Goal: Task Accomplishment & Management: Manage account settings

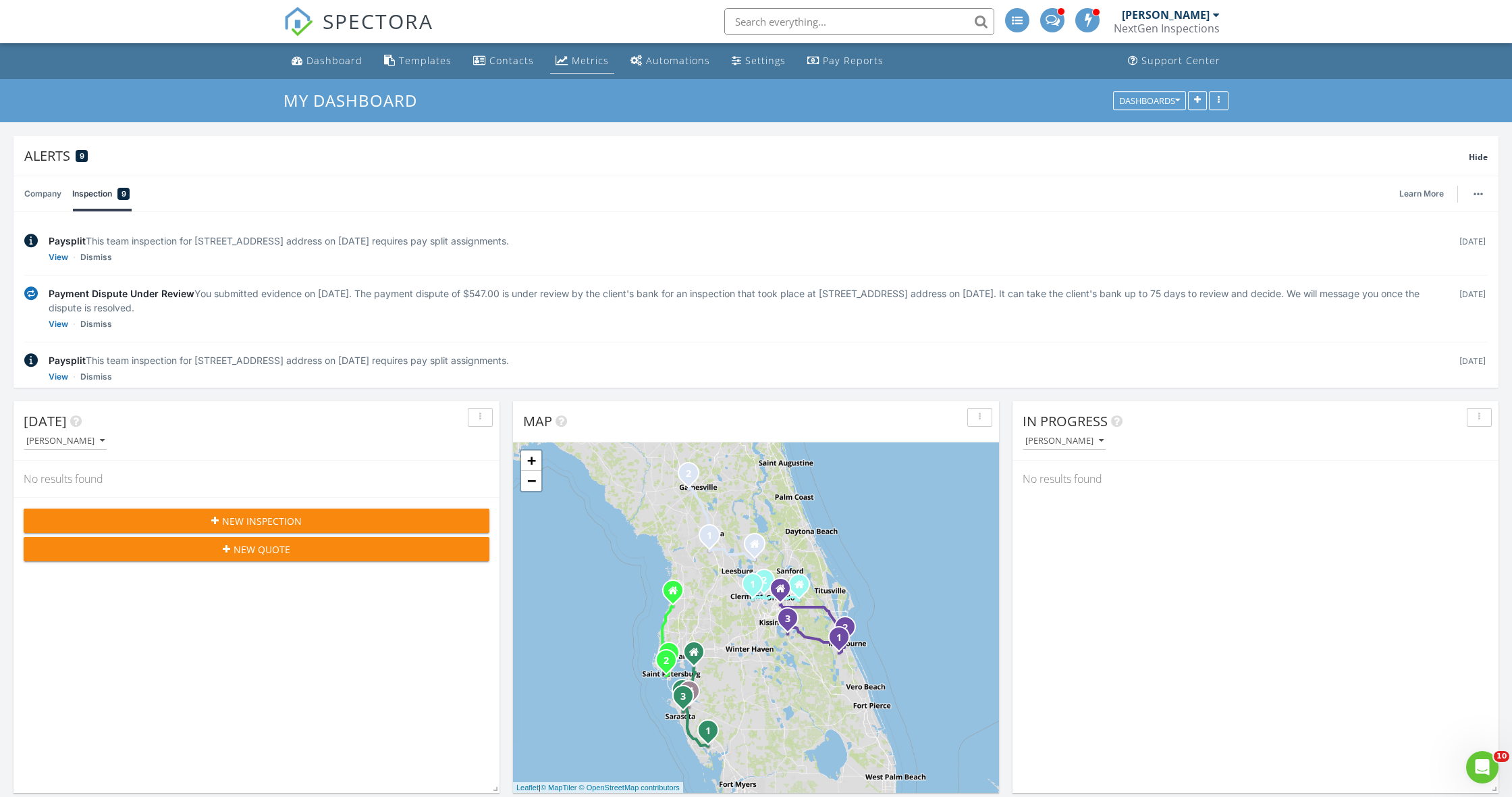
click at [575, 62] on div "Metrics" at bounding box center [590, 61] width 37 height 13
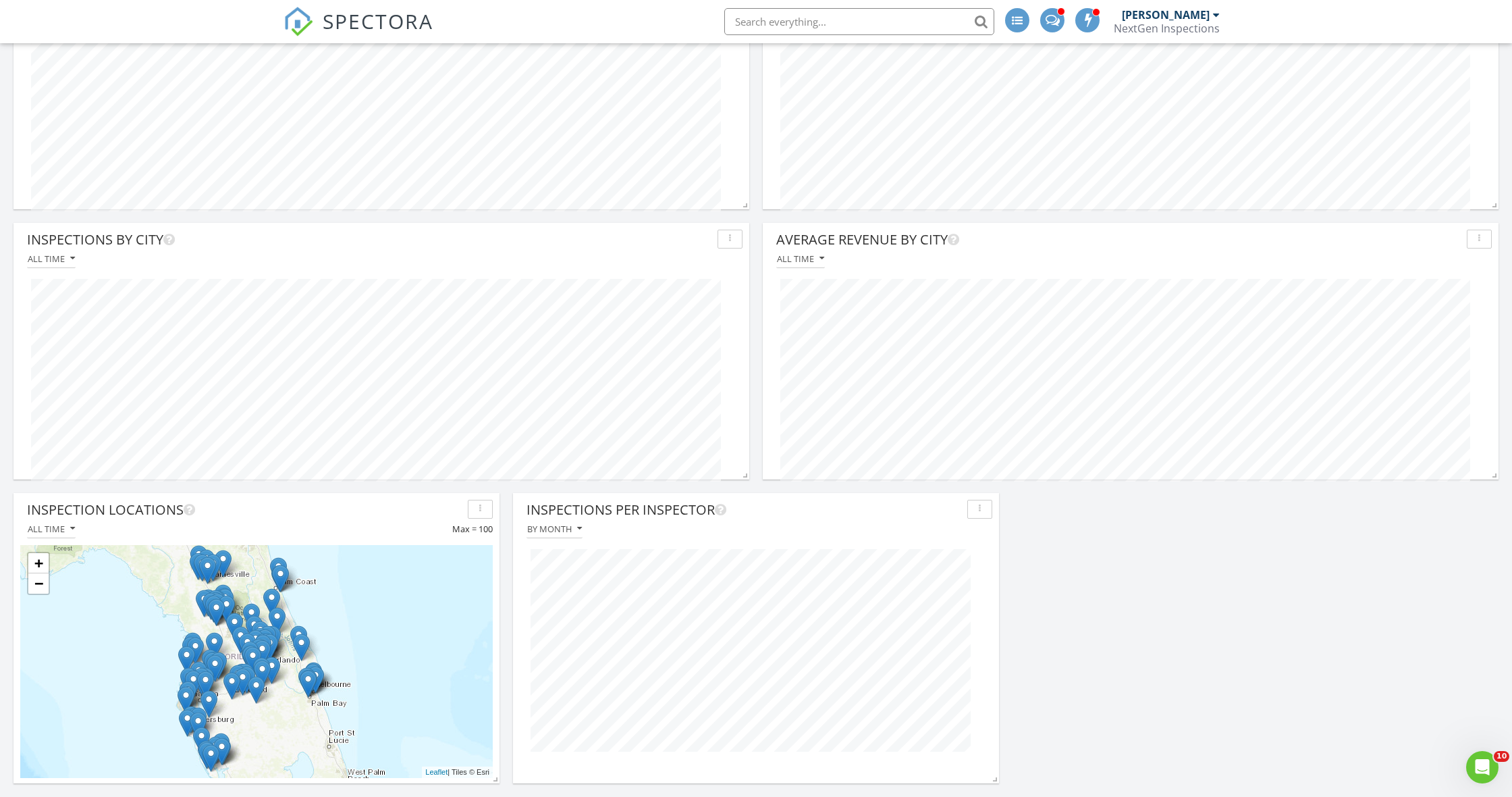
click at [390, 646] on div "+ − Leaflet | Tiles © Esri" at bounding box center [256, 661] width 472 height 233
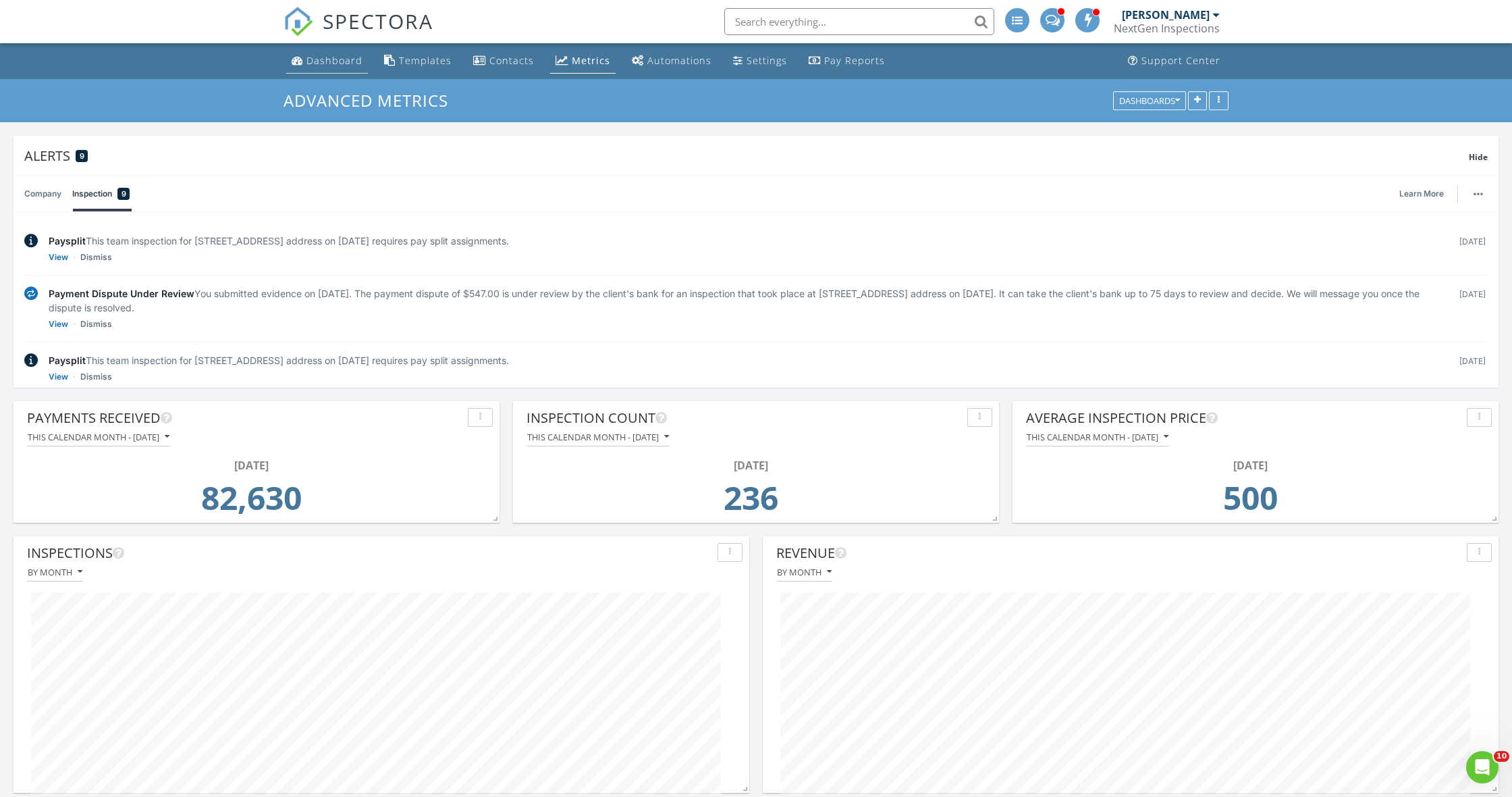
click at [317, 69] on link "Dashboard" at bounding box center [327, 61] width 81 height 25
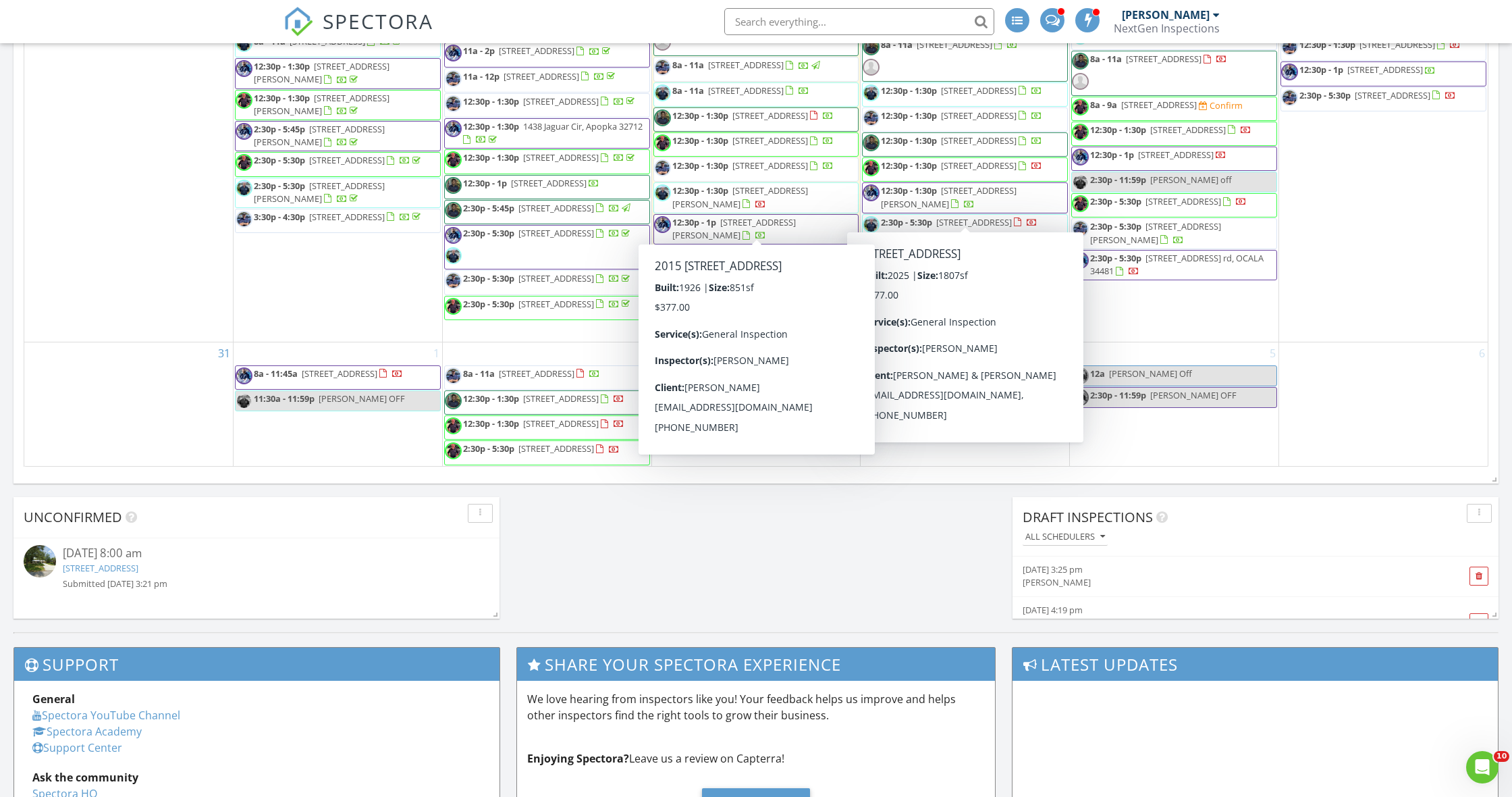
scroll to position [1746, 0]
click at [17, 312] on div "[DATE] [DATE] list day week cal wk 4 wk month Sun Mon Tue Wed Thu Fri Sat 27 28…" at bounding box center [756, 169] width 1485 height 614
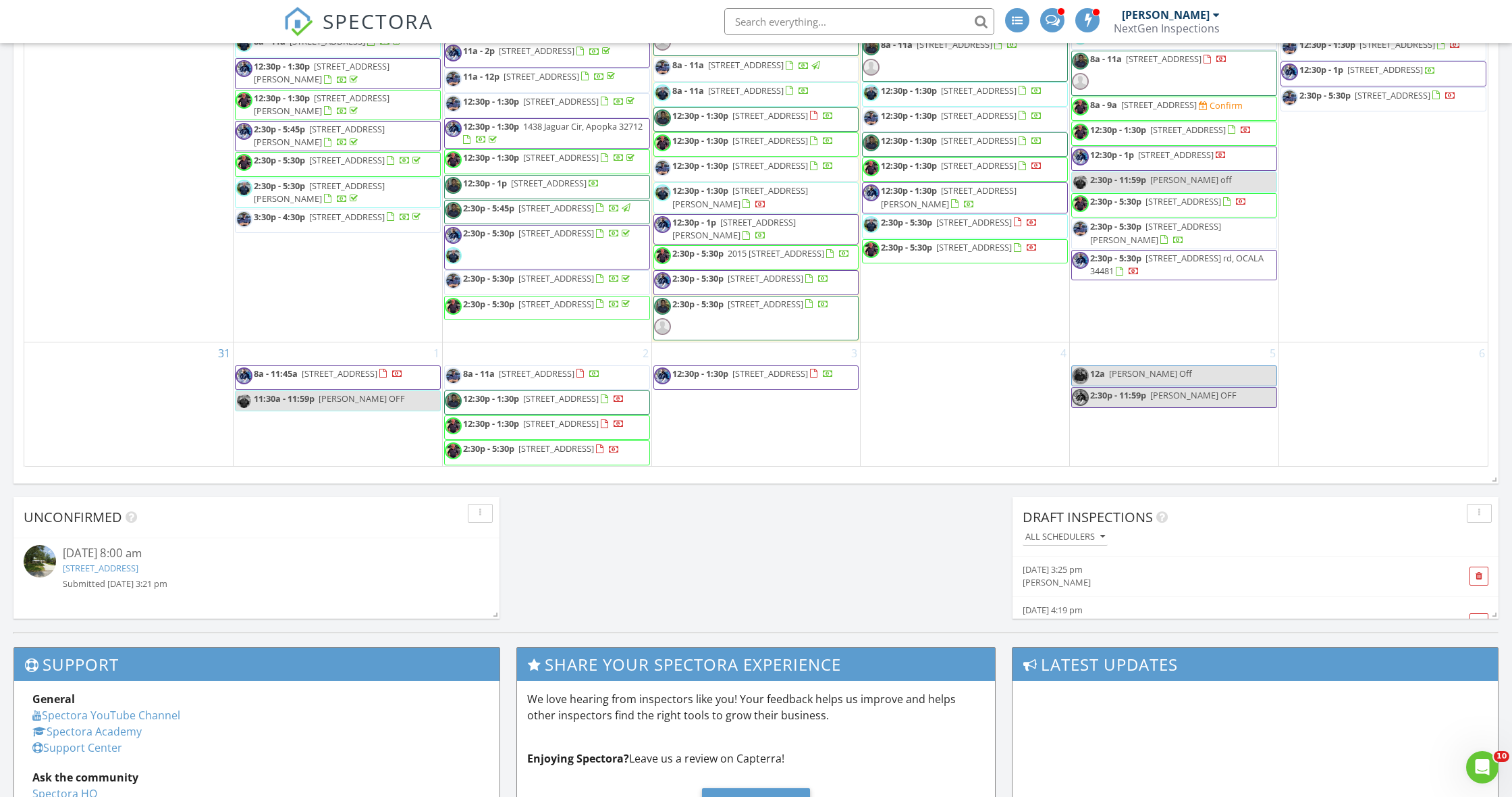
scroll to position [1603, 0]
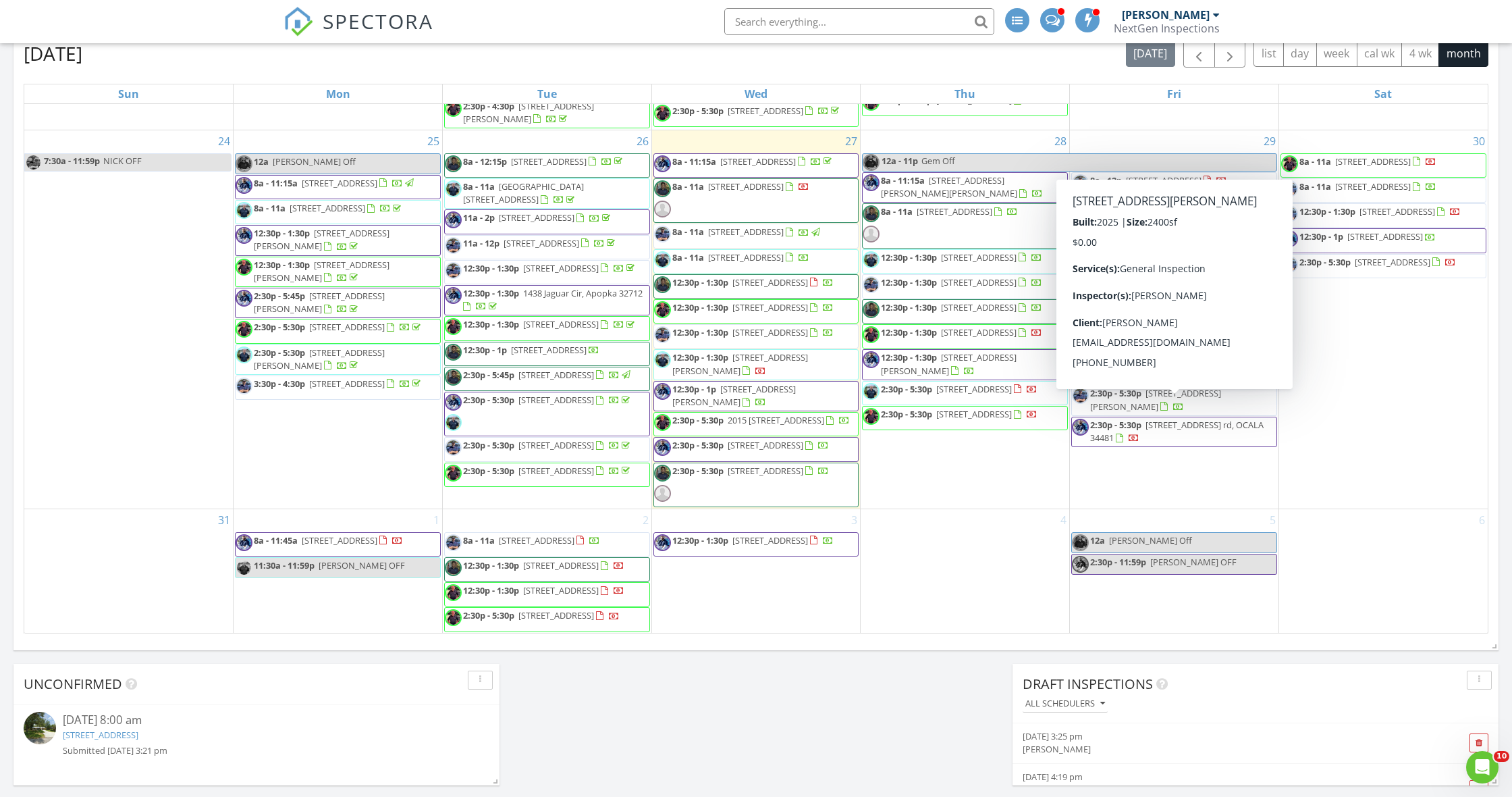
scroll to position [826, 0]
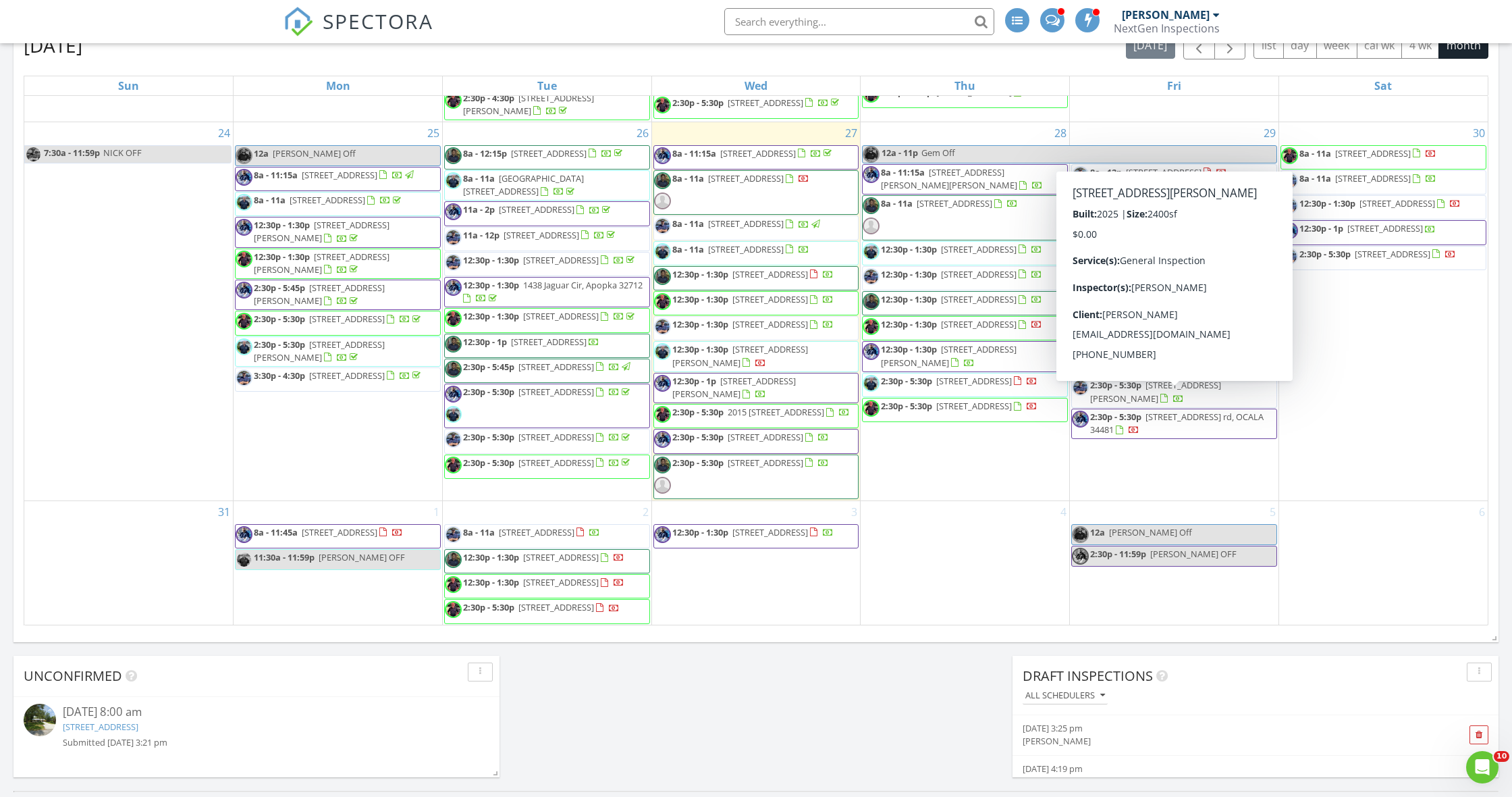
click at [976, 645] on div "Today Curtis Antoine No results found New Inspection New Quote Map 1 2 1 2 1 2 …" at bounding box center [756, 176] width 1512 height 1229
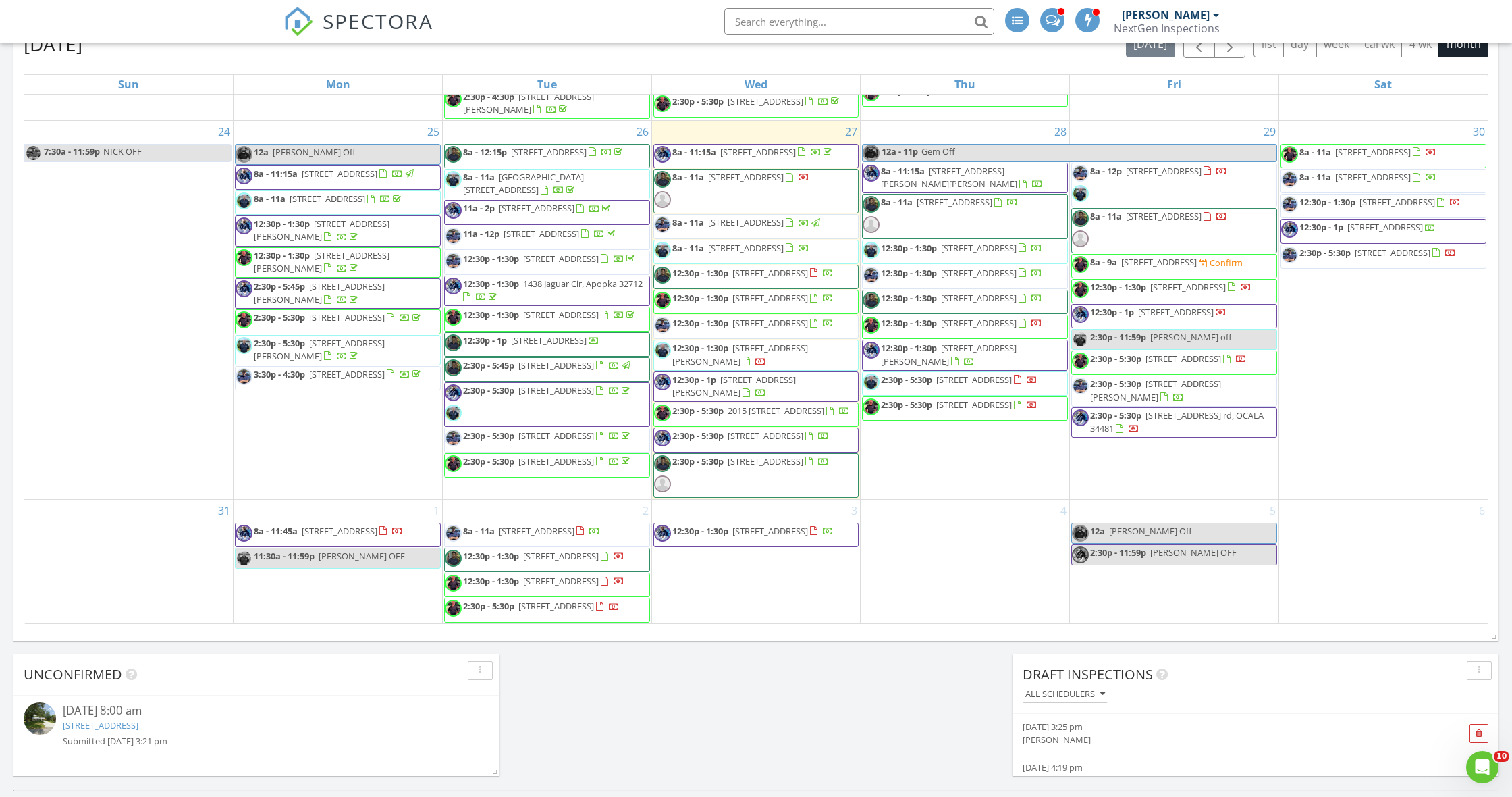
scroll to position [829, 0]
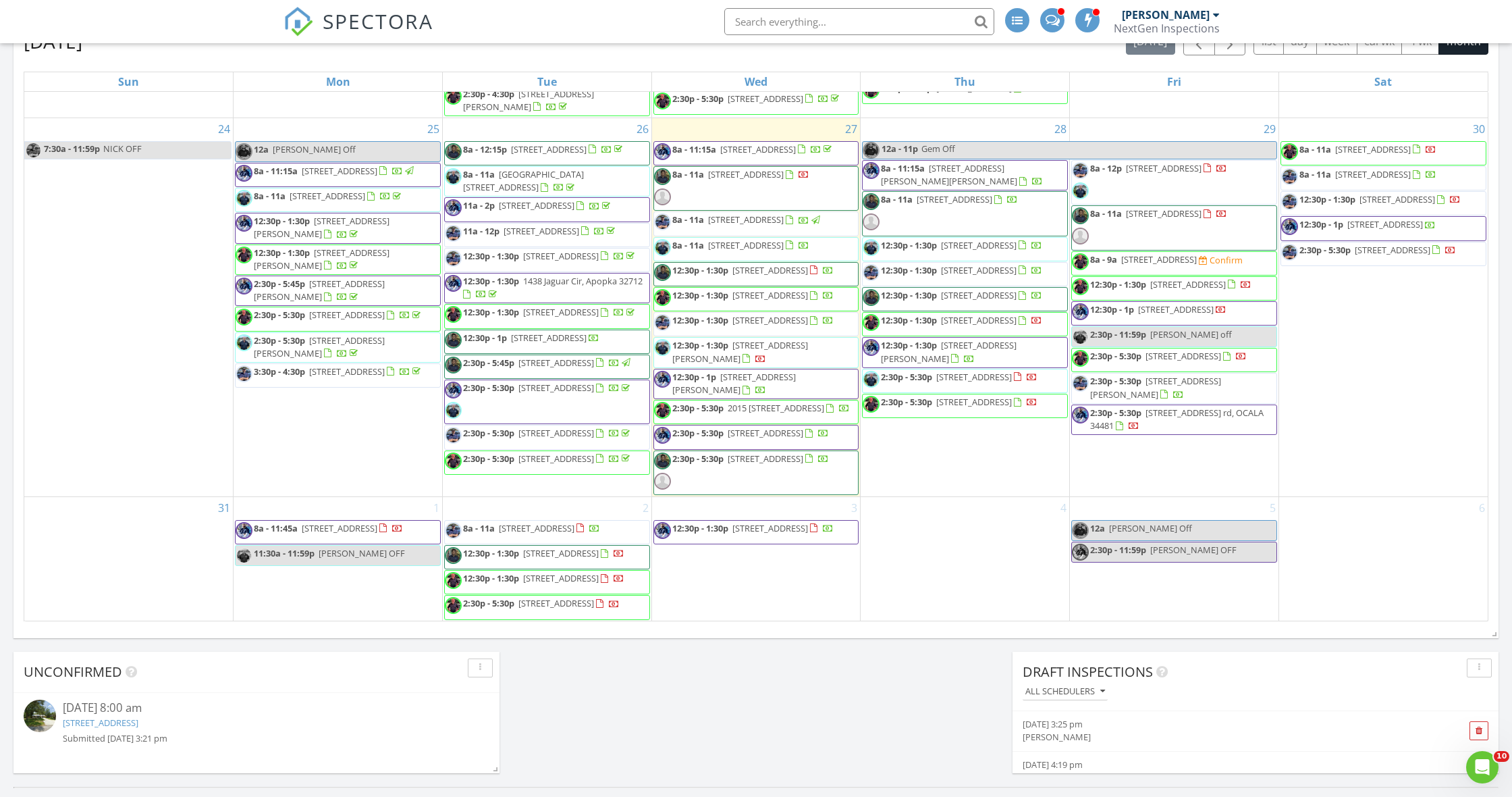
click at [919, 633] on div "Calendar August 2025 today list day week cal wk 4 wk month Sun Mon Tue Wed Thu …" at bounding box center [756, 307] width 1485 height 661
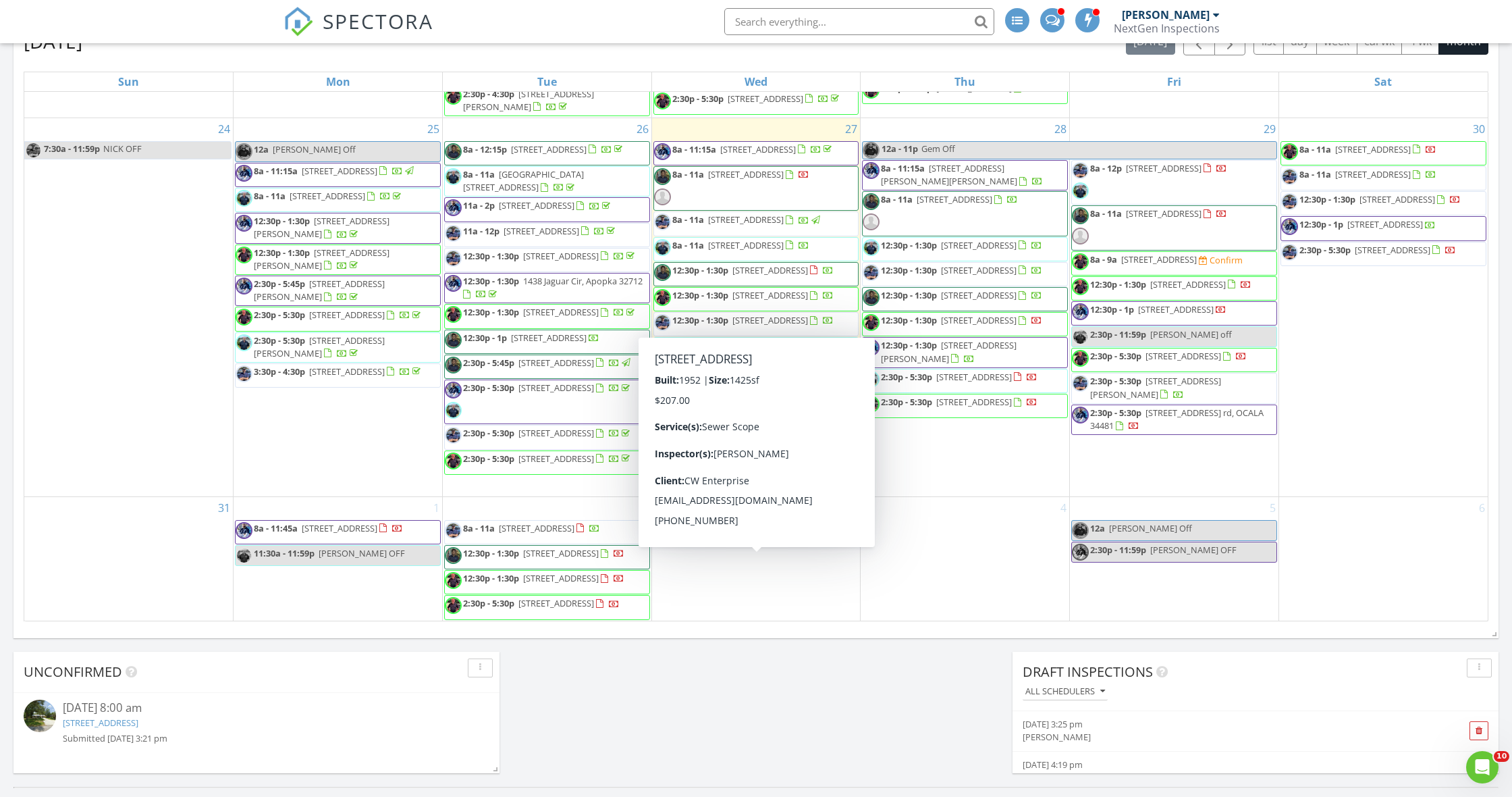
click at [940, 635] on div "Calendar August 2025 today list day week cal wk 4 wk month Sun Mon Tue Wed Thu …" at bounding box center [756, 307] width 1485 height 661
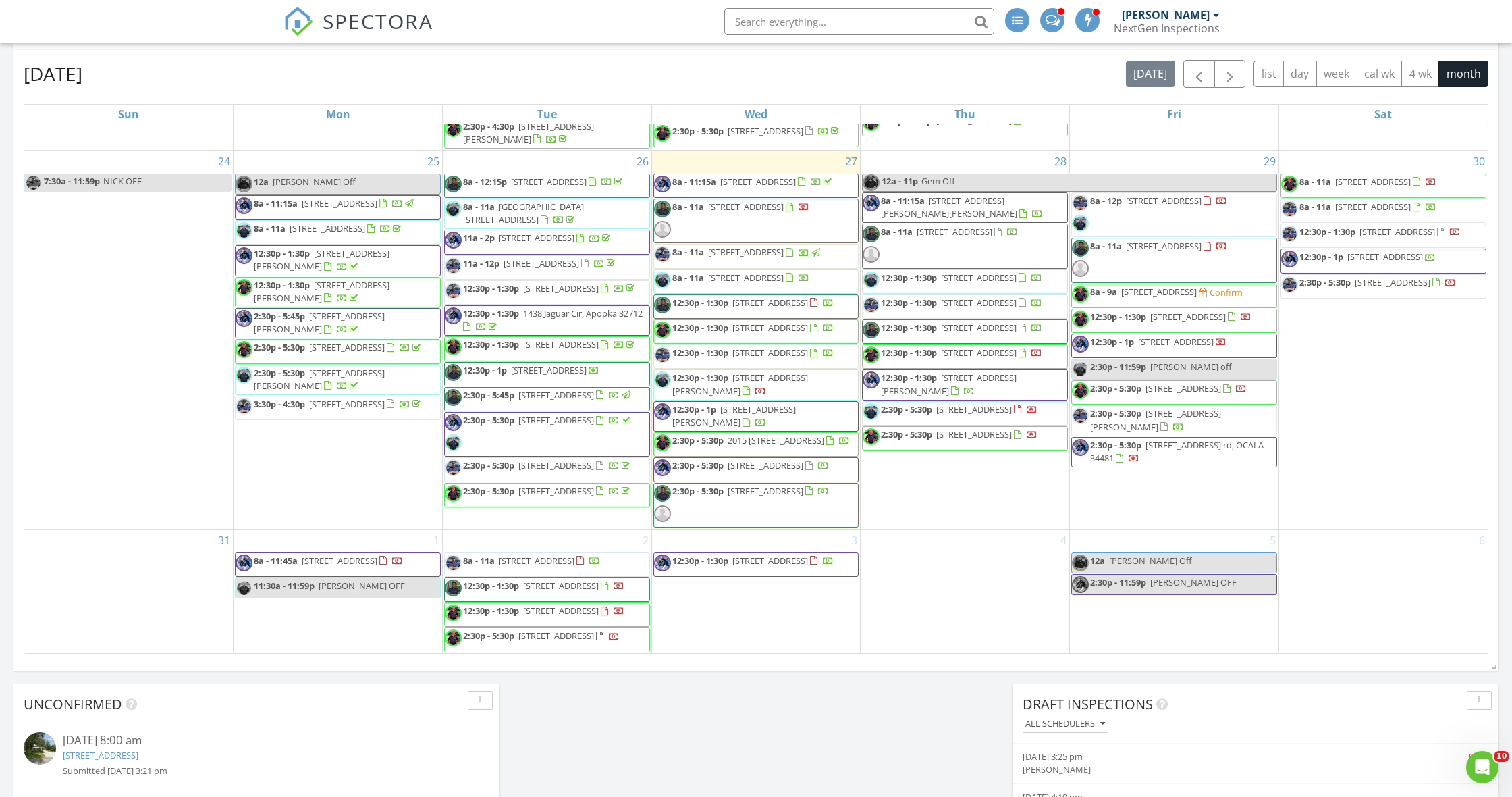
scroll to position [1746, 0]
click at [566, 529] on div "2 8a - 11a 9 ARMENIA CT, Palm Coast 32137 12:30p - 1:30p 5735 Coveview Dr E, La…" at bounding box center [547, 591] width 208 height 124
click at [549, 483] on link "Event" at bounding box center [546, 483] width 69 height 22
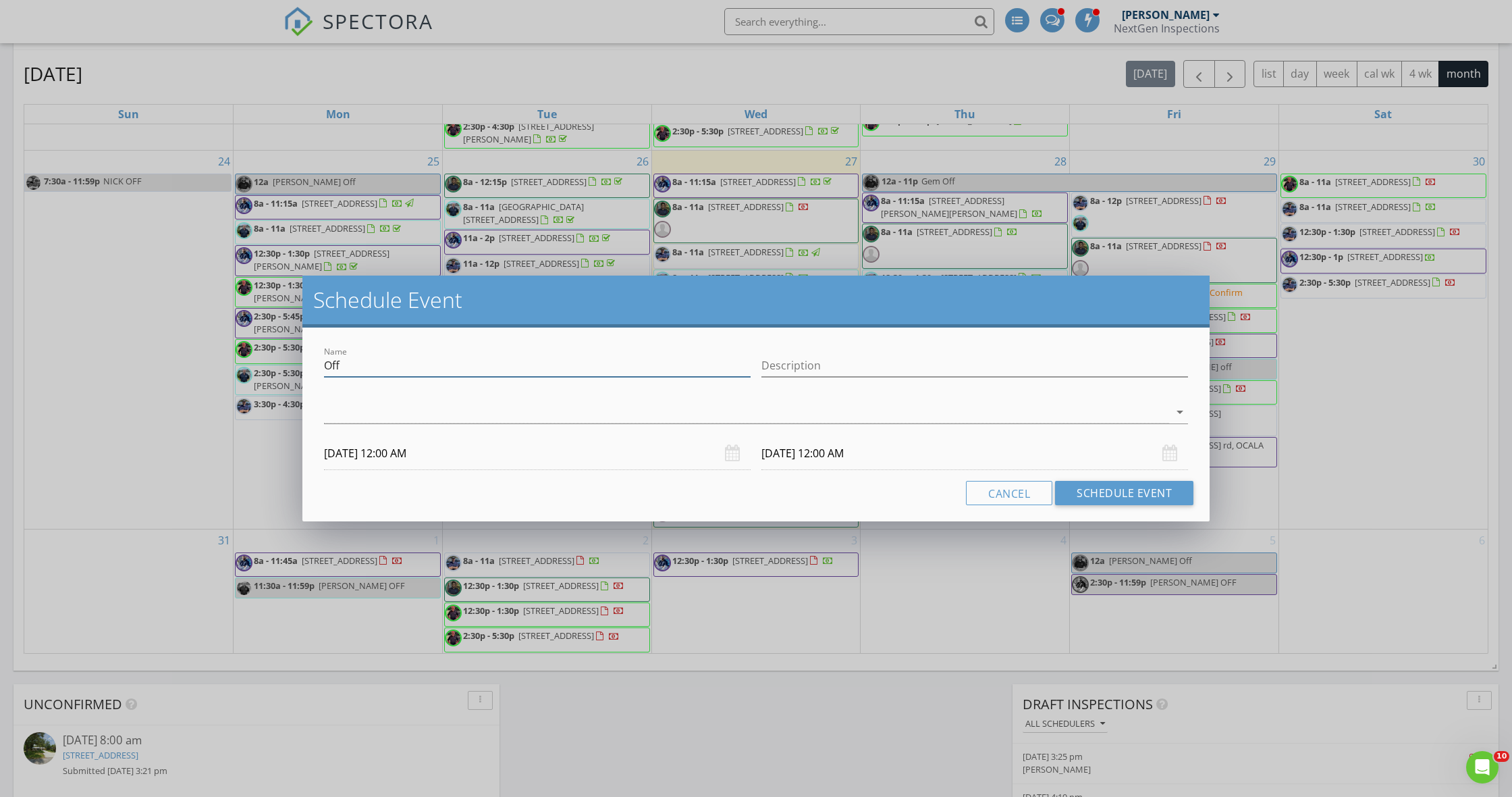
click at [324, 365] on input "Off" at bounding box center [537, 365] width 427 height 22
type input "[PERSON_NAME] Off"
click at [490, 418] on div at bounding box center [746, 412] width 845 height 22
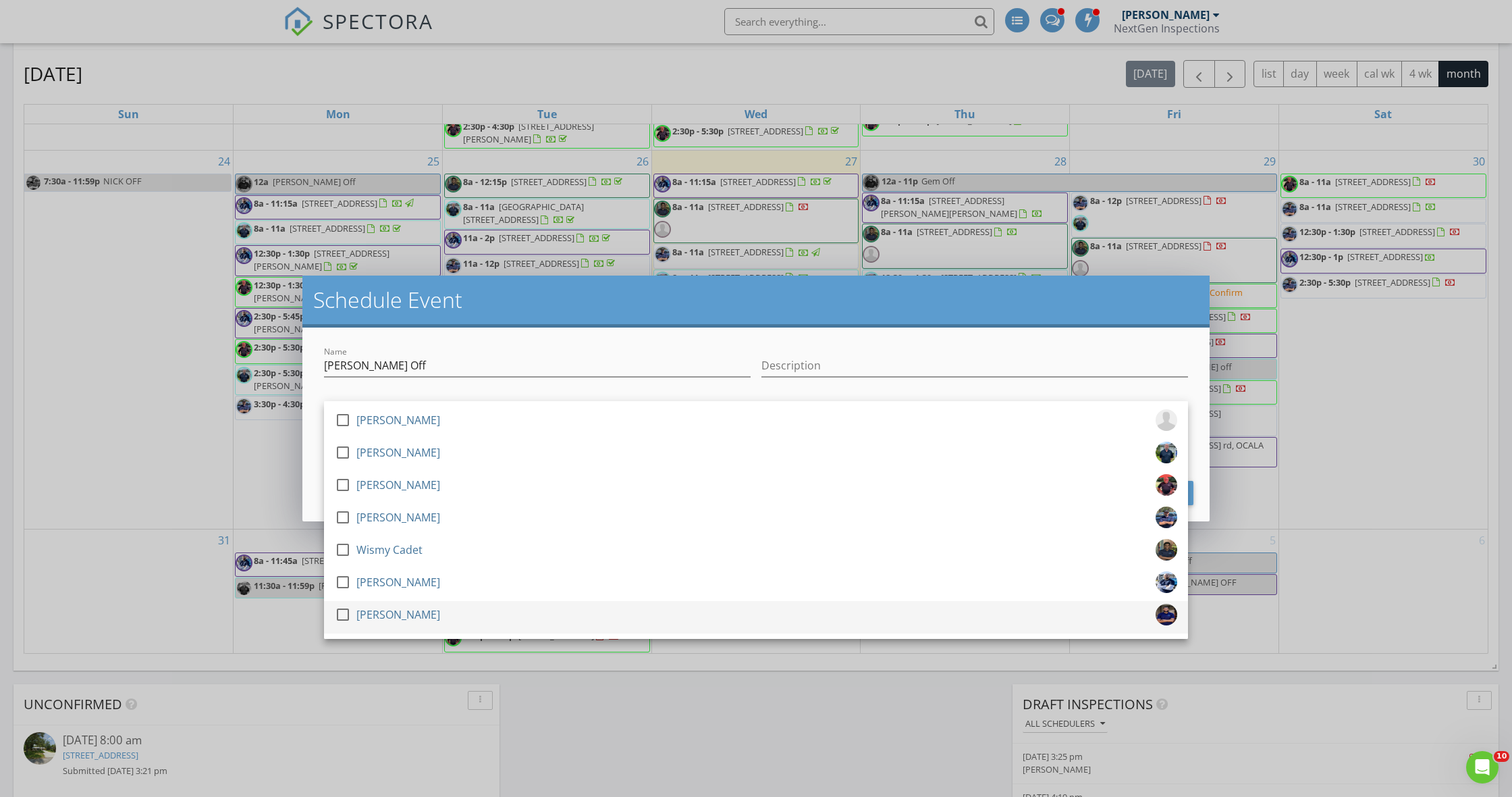
click at [348, 616] on div at bounding box center [343, 615] width 23 height 23
click at [629, 358] on input "[PERSON_NAME] Off" at bounding box center [537, 365] width 427 height 22
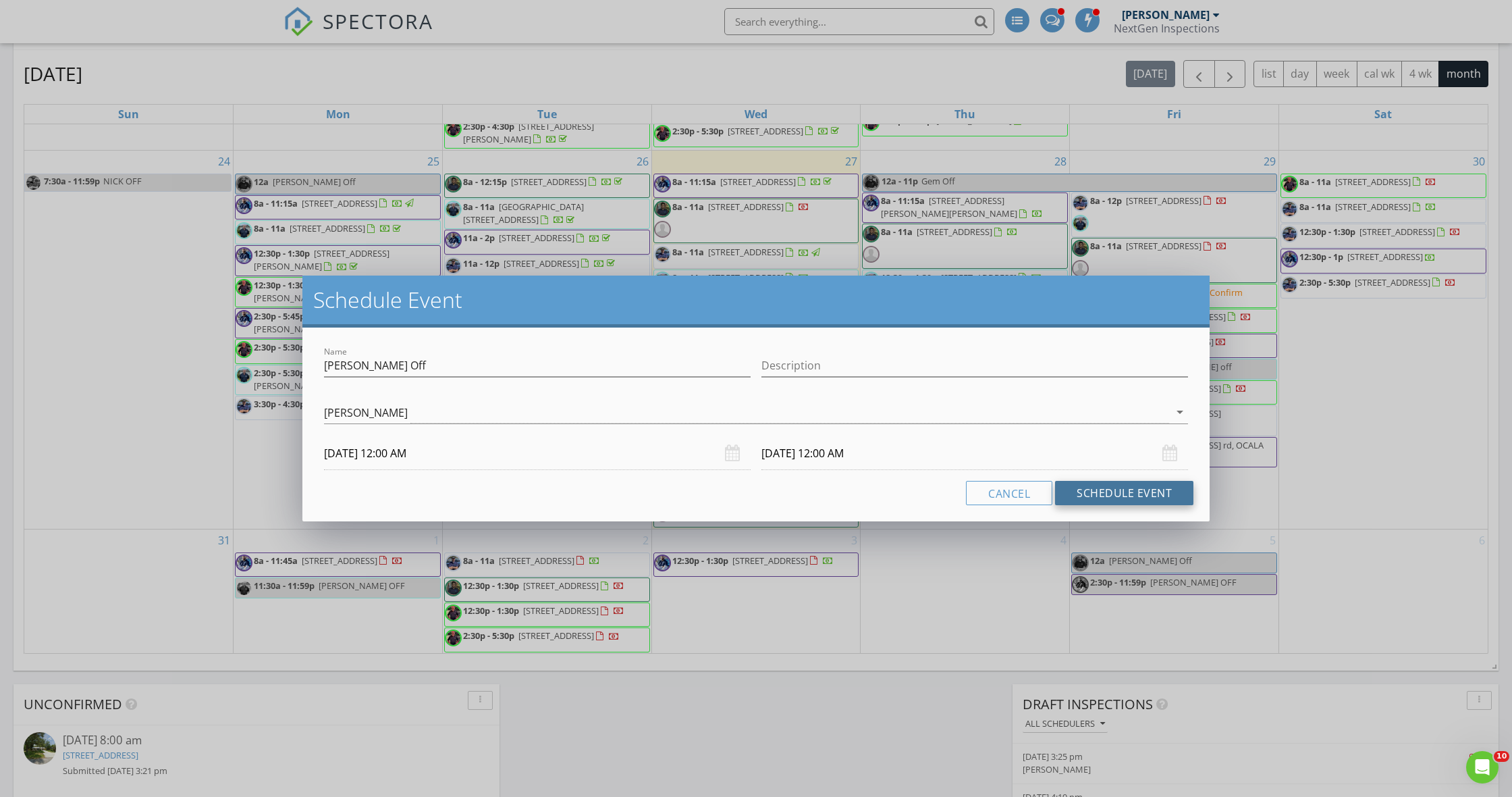
click at [1131, 495] on button "Schedule Event" at bounding box center [1124, 493] width 138 height 25
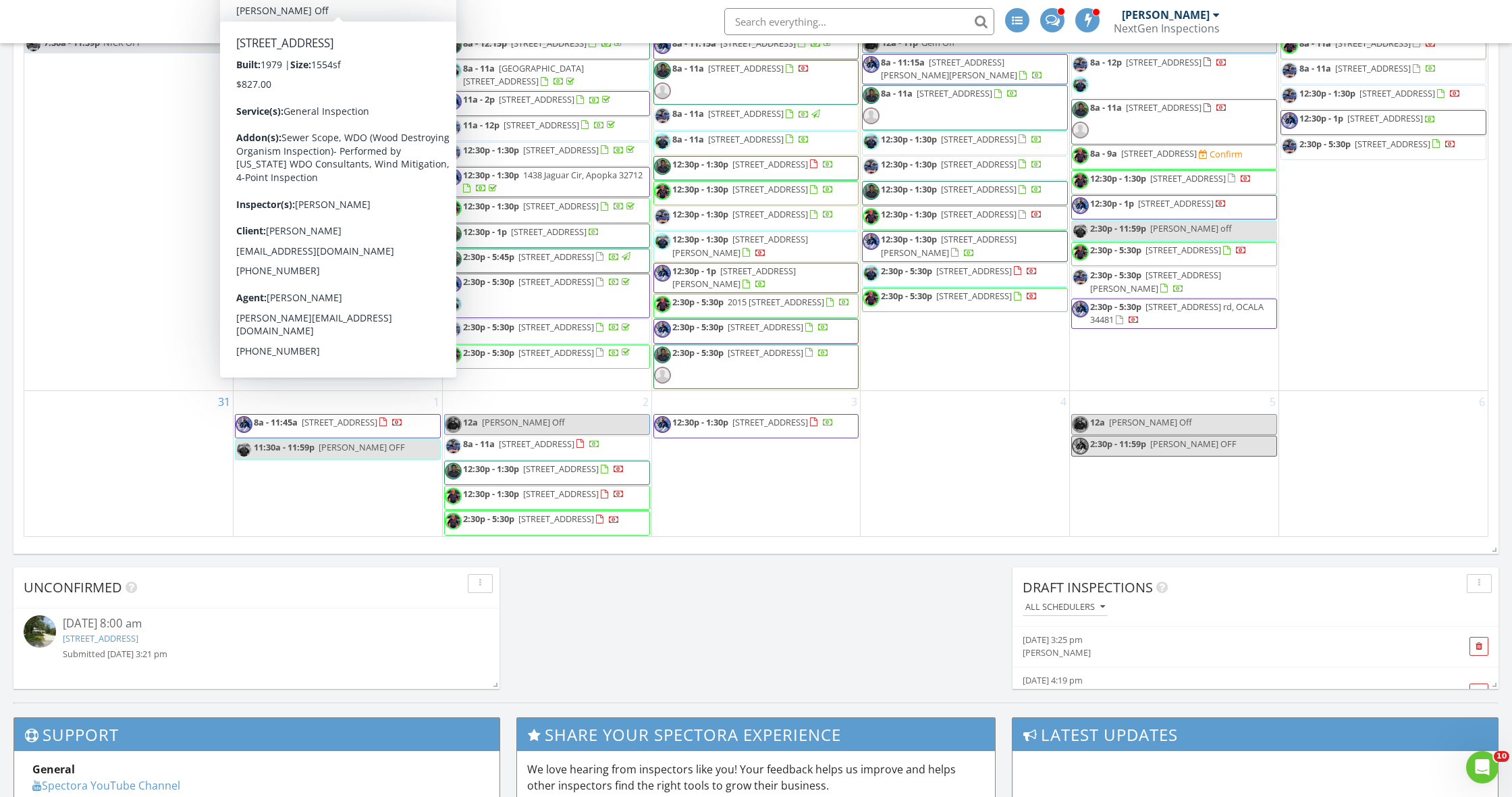
scroll to position [906, 0]
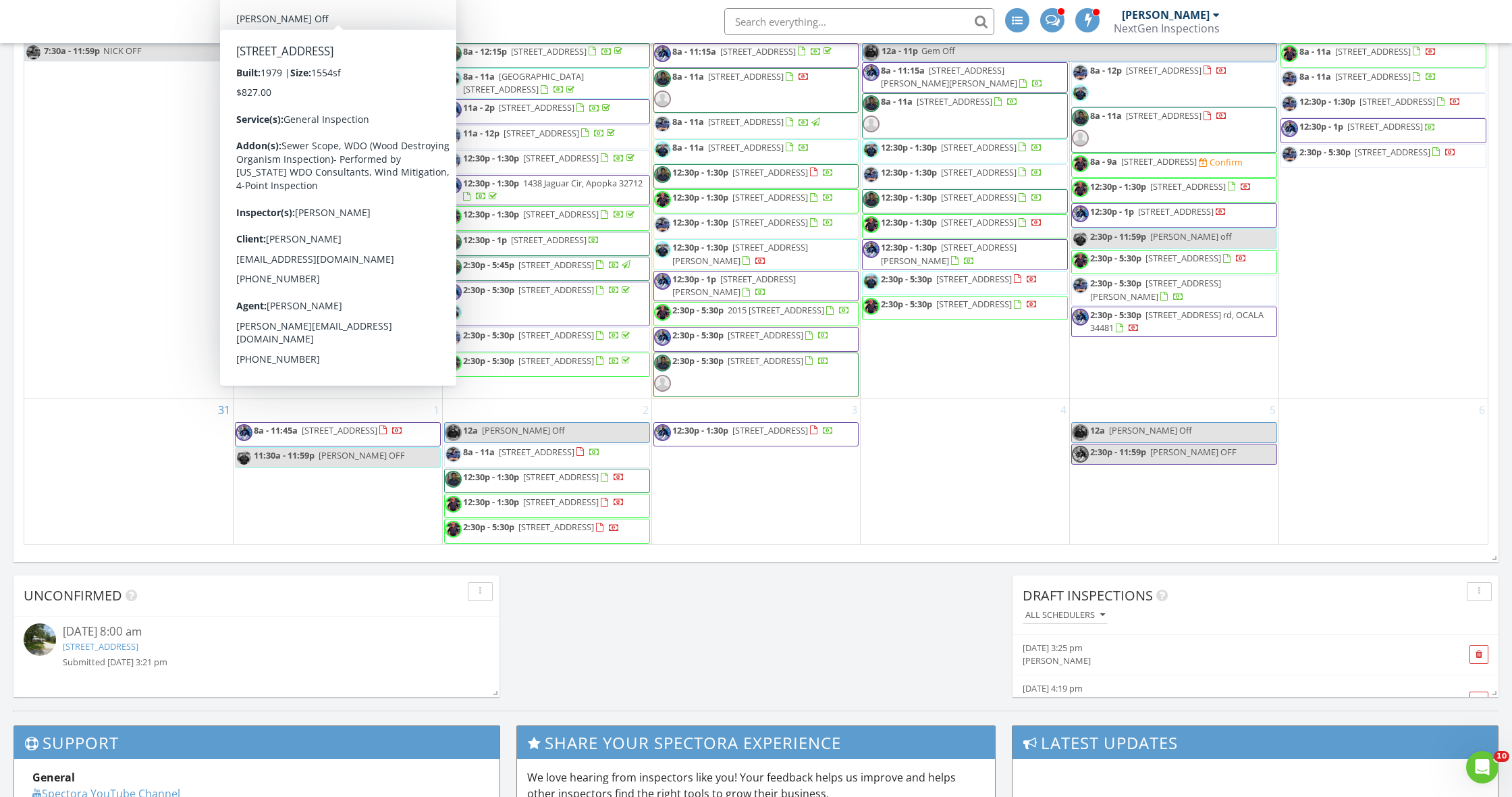
click at [531, 555] on div "Calendar August 2025 today list day week cal wk 4 wk month Sun Mon Tue Wed Thu …" at bounding box center [756, 230] width 1485 height 661
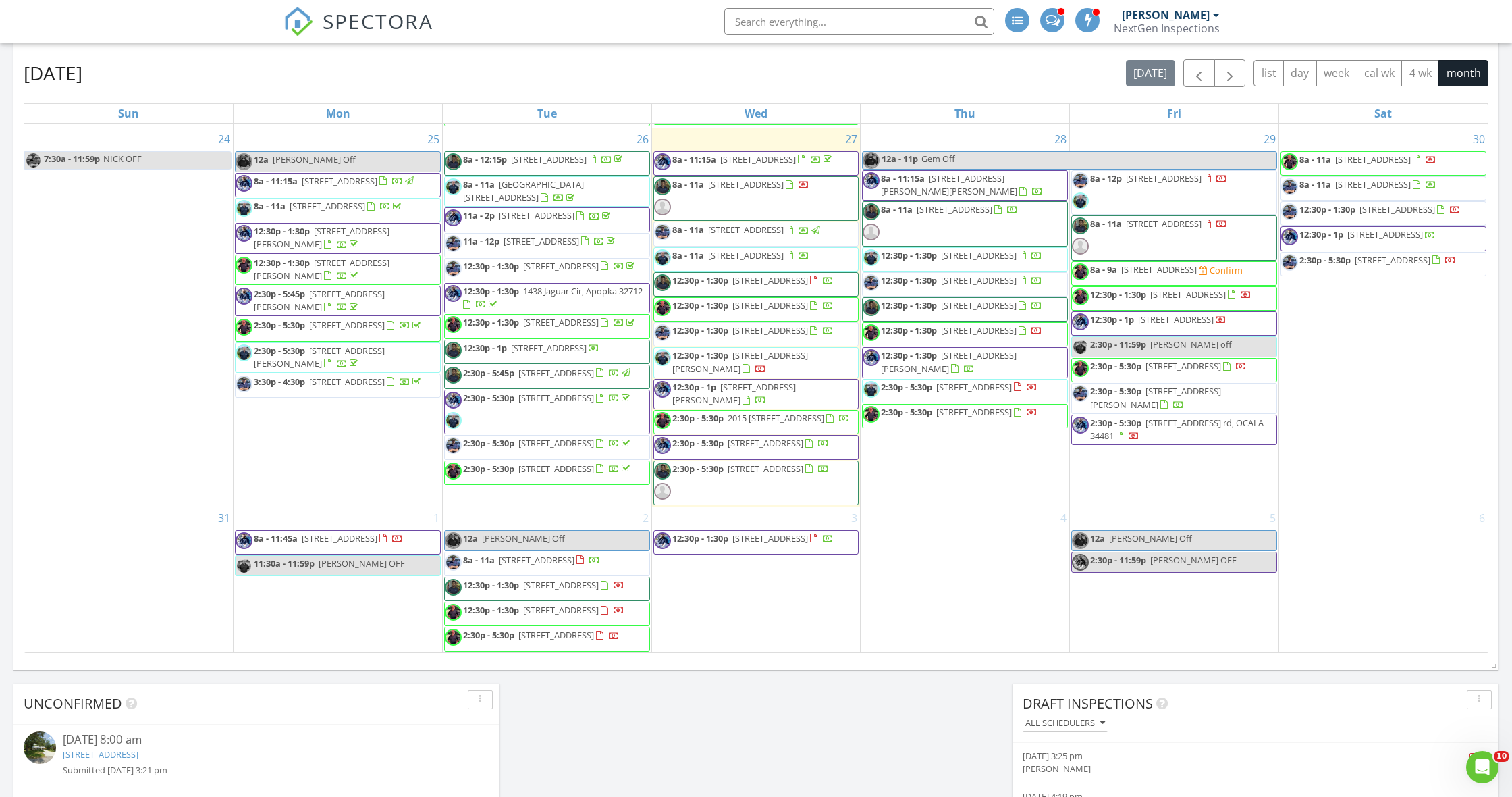
scroll to position [1688, 0]
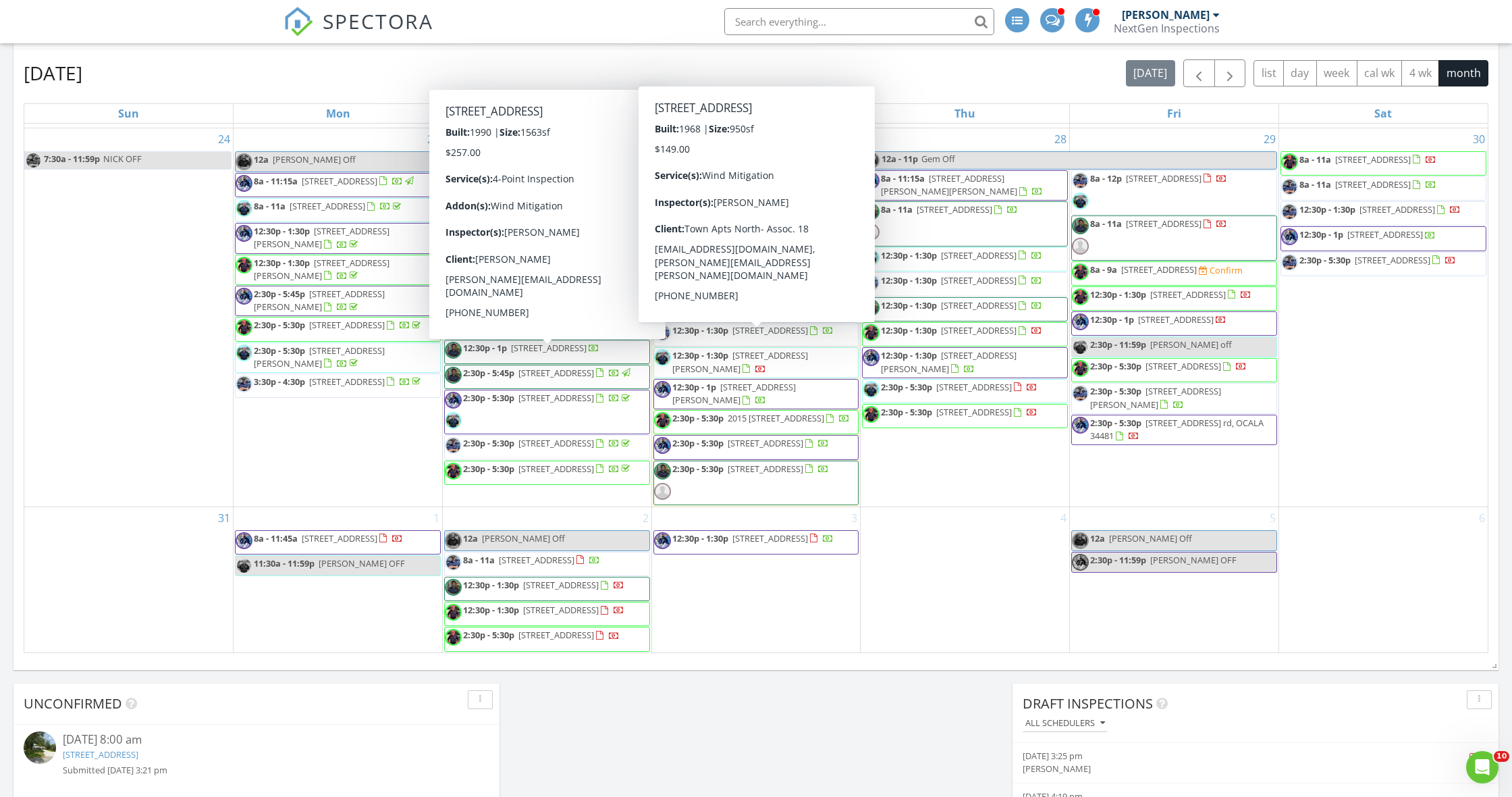
click at [19, 375] on div "[DATE] [DATE] list day week cal wk 4 wk month Sun Mon Tue Wed Thu Fri Sat 27 28…" at bounding box center [756, 356] width 1485 height 614
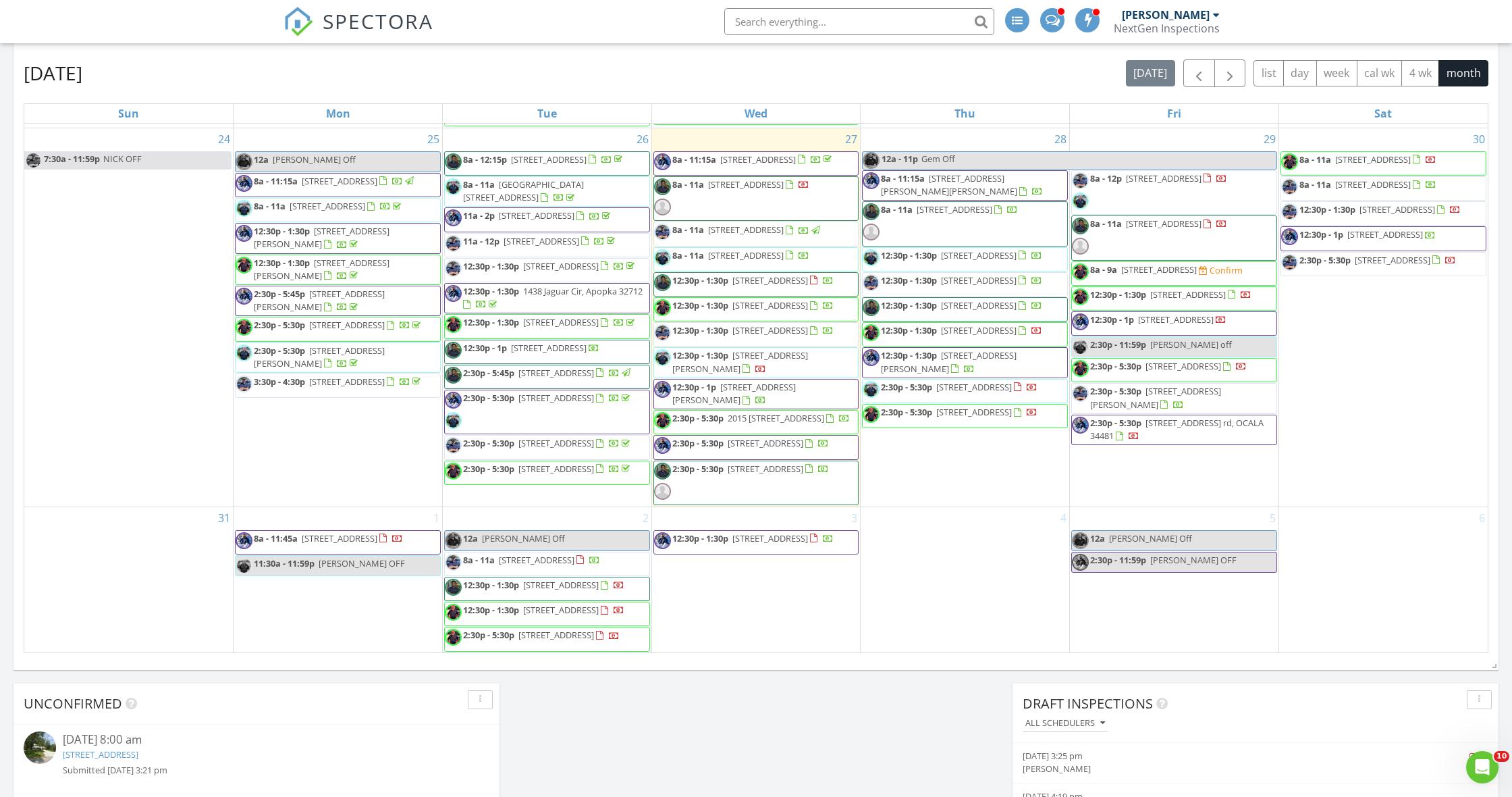
scroll to position [1768, 0]
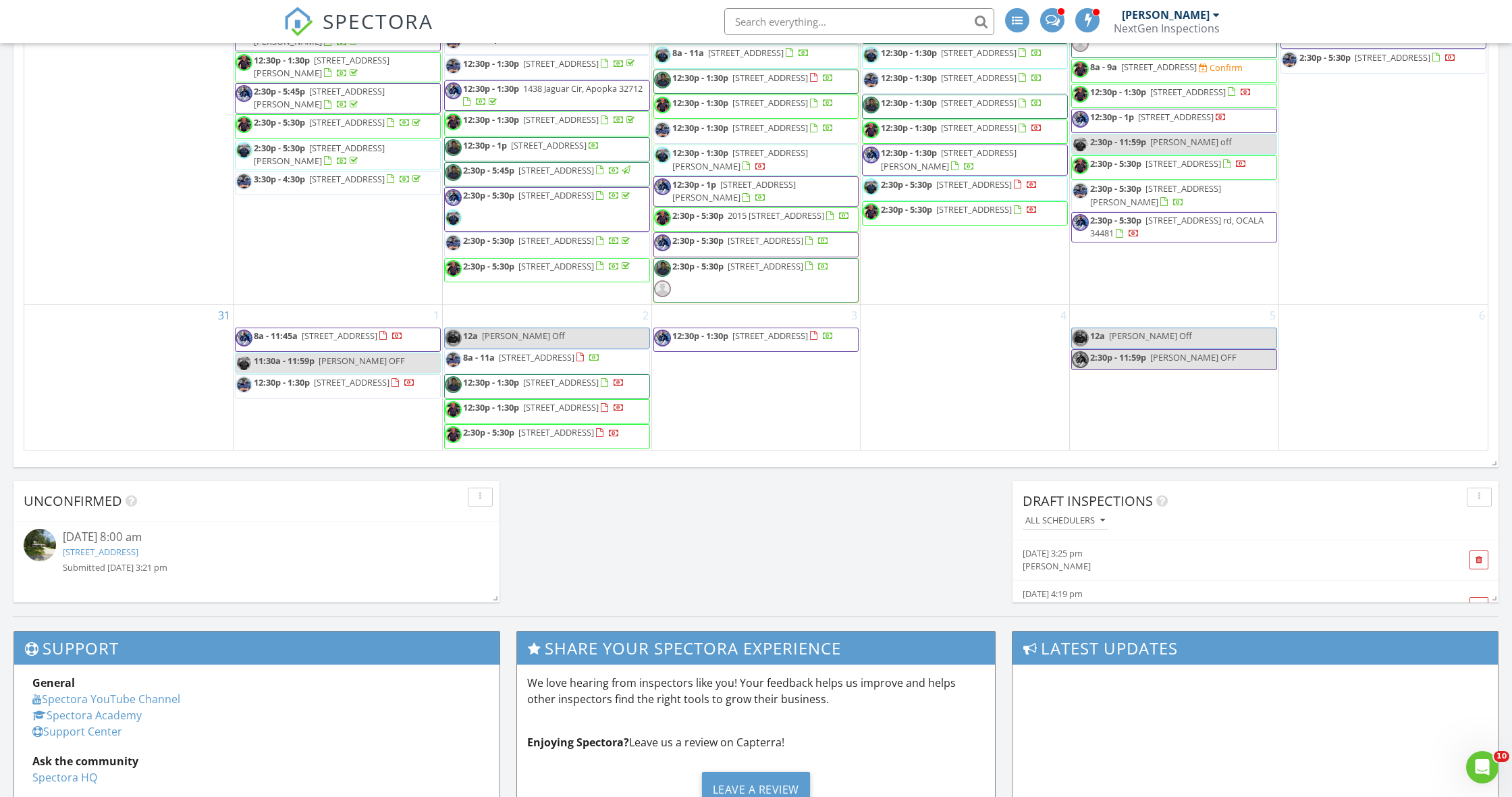
scroll to position [1002, 0]
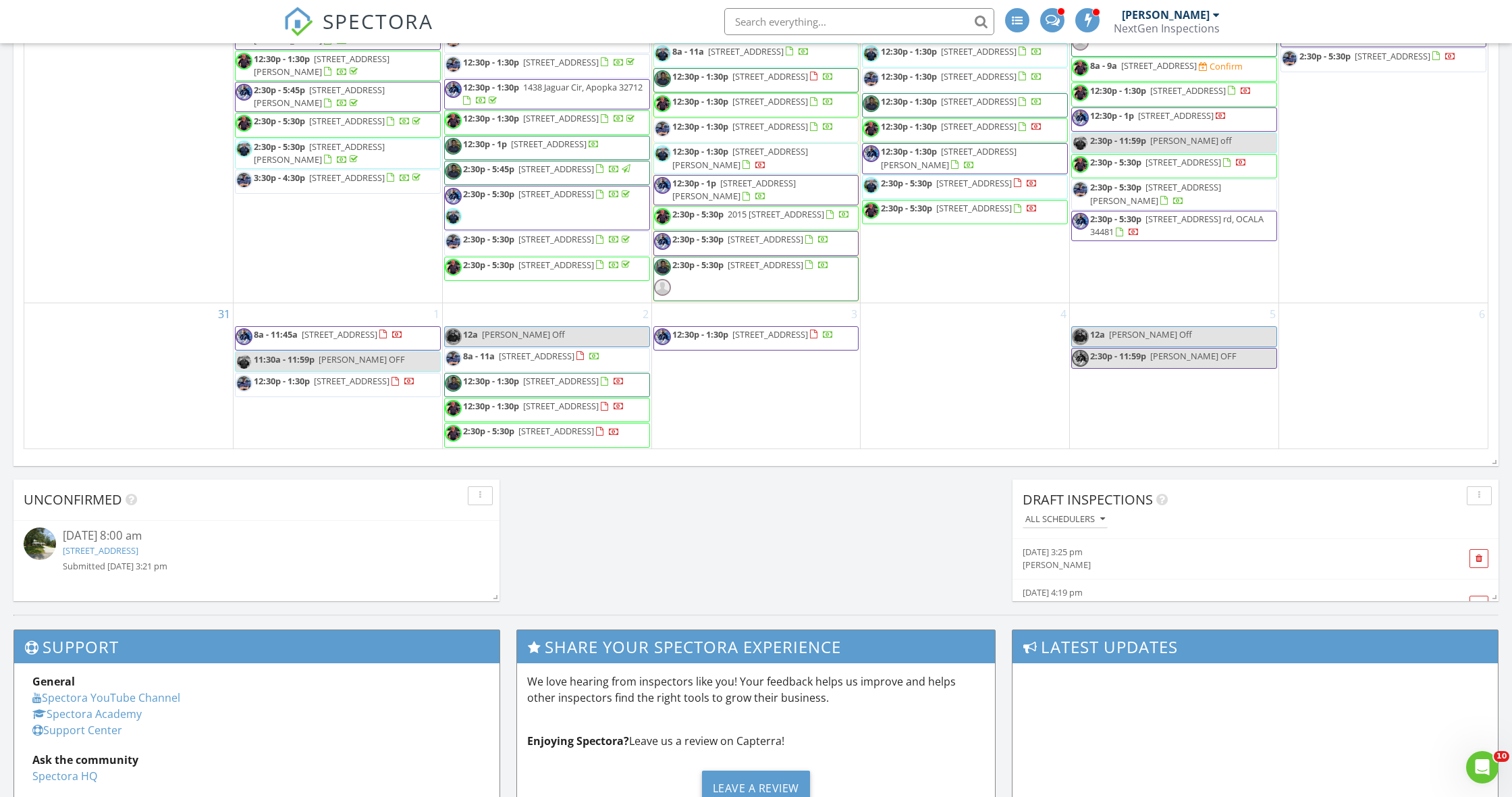
click at [15, 352] on div "[DATE] [DATE] list day week cal wk 4 wk month Sun Mon Tue Wed Thu Fri Sat 27 28…" at bounding box center [756, 152] width 1485 height 614
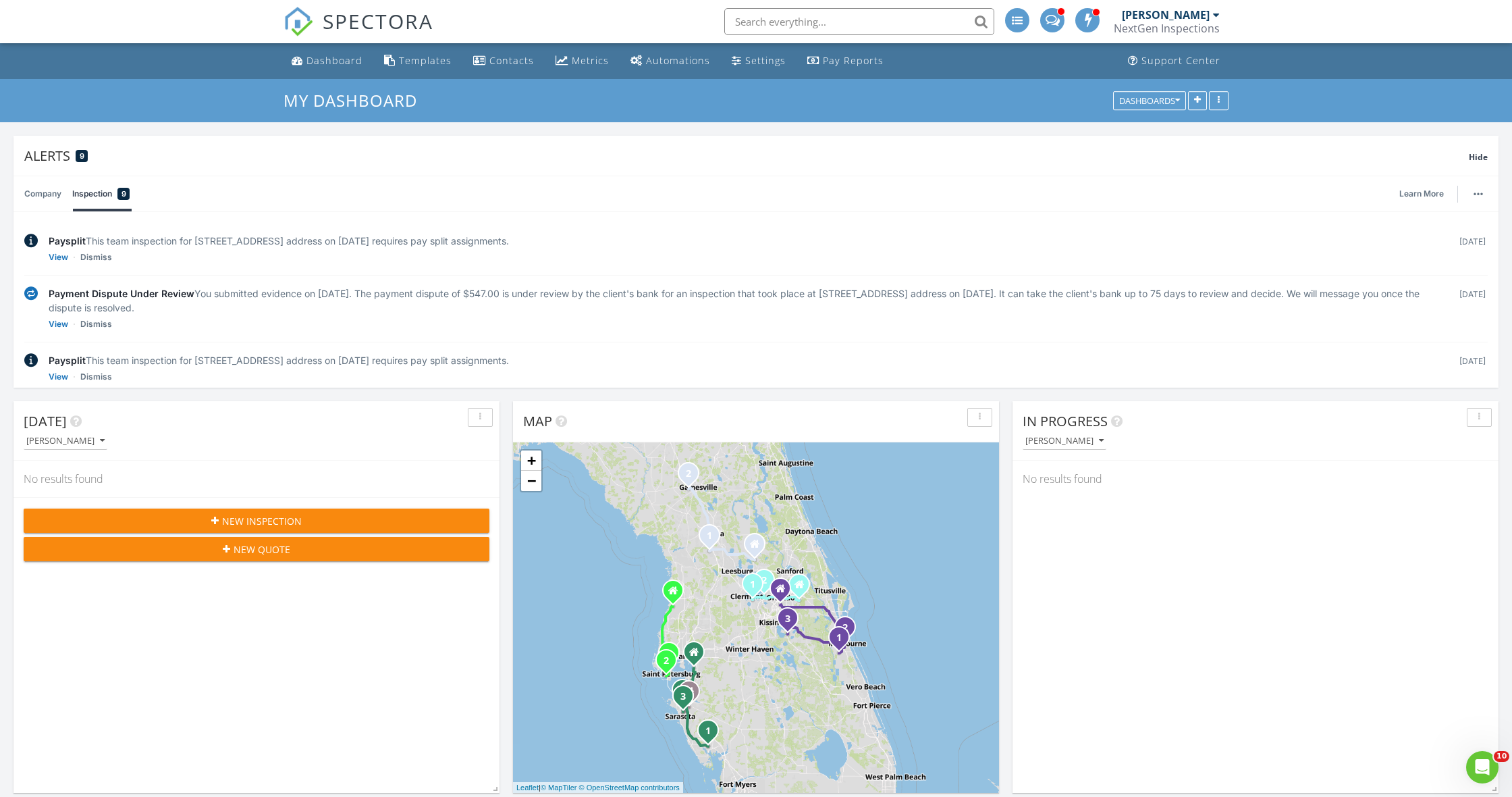
scroll to position [0, 0]
click at [1209, 25] on div "NextGen Inspections" at bounding box center [1167, 28] width 106 height 14
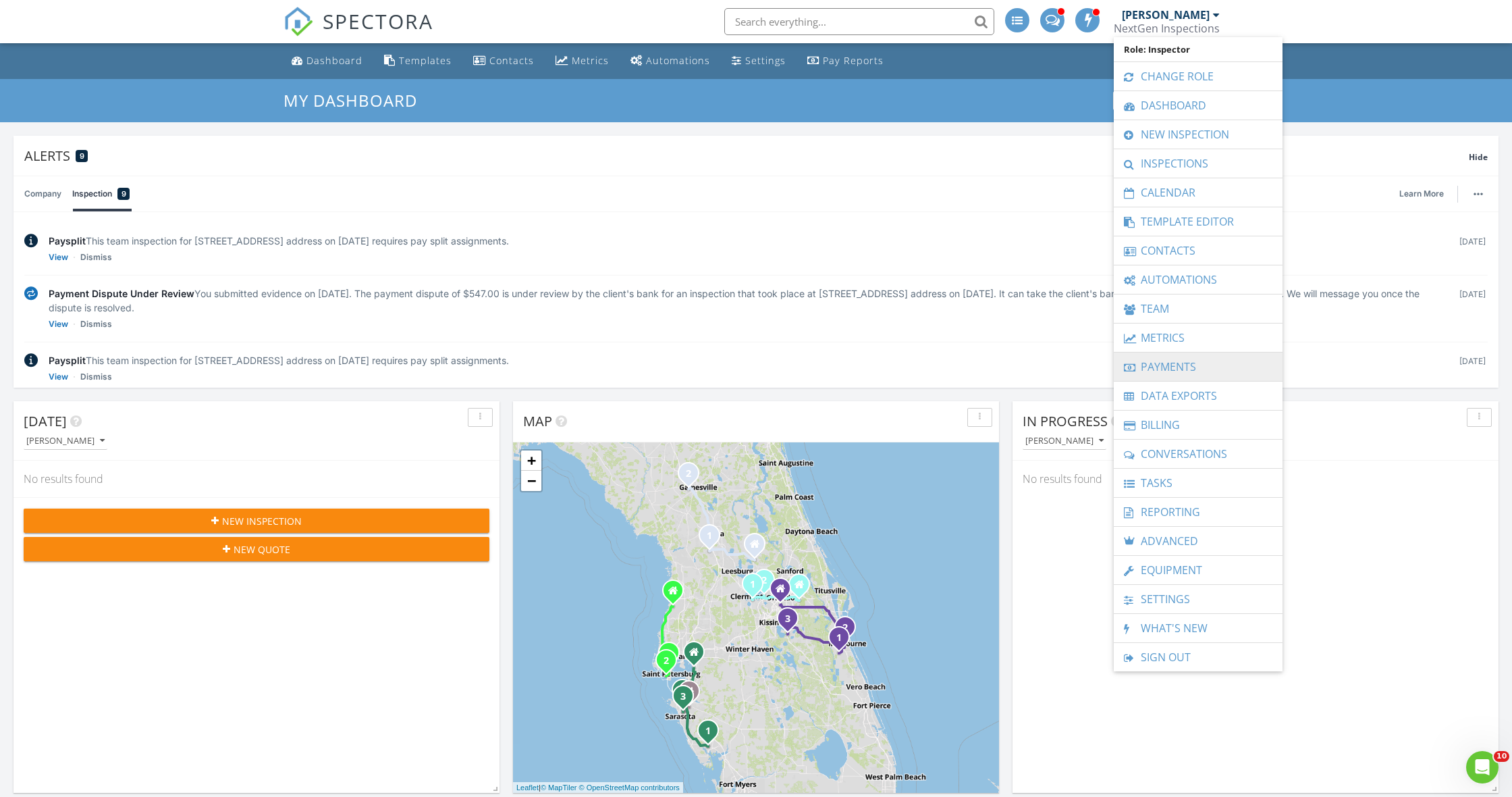
click at [1164, 364] on link "Payments" at bounding box center [1198, 366] width 155 height 28
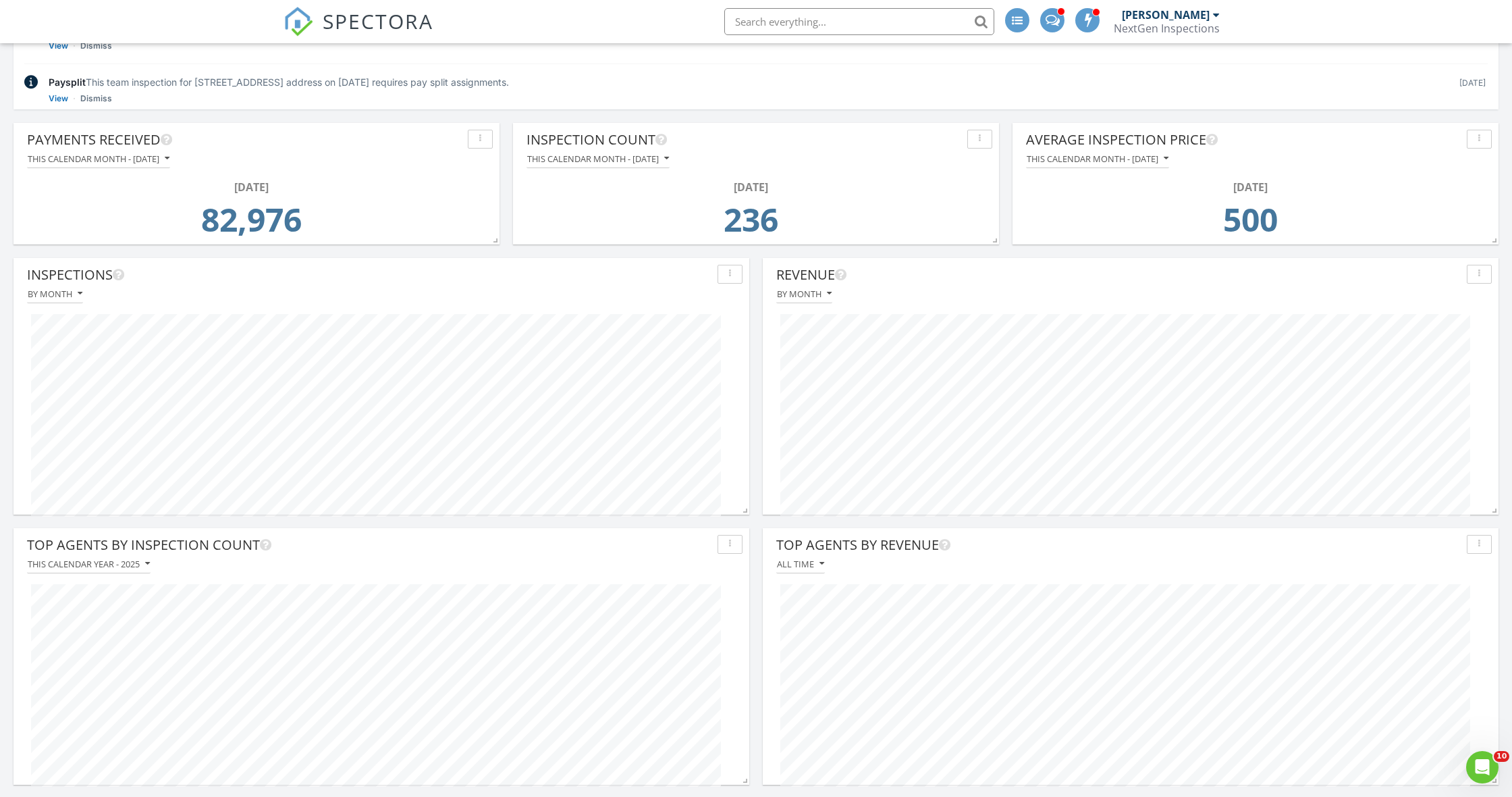
scroll to position [272, 0]
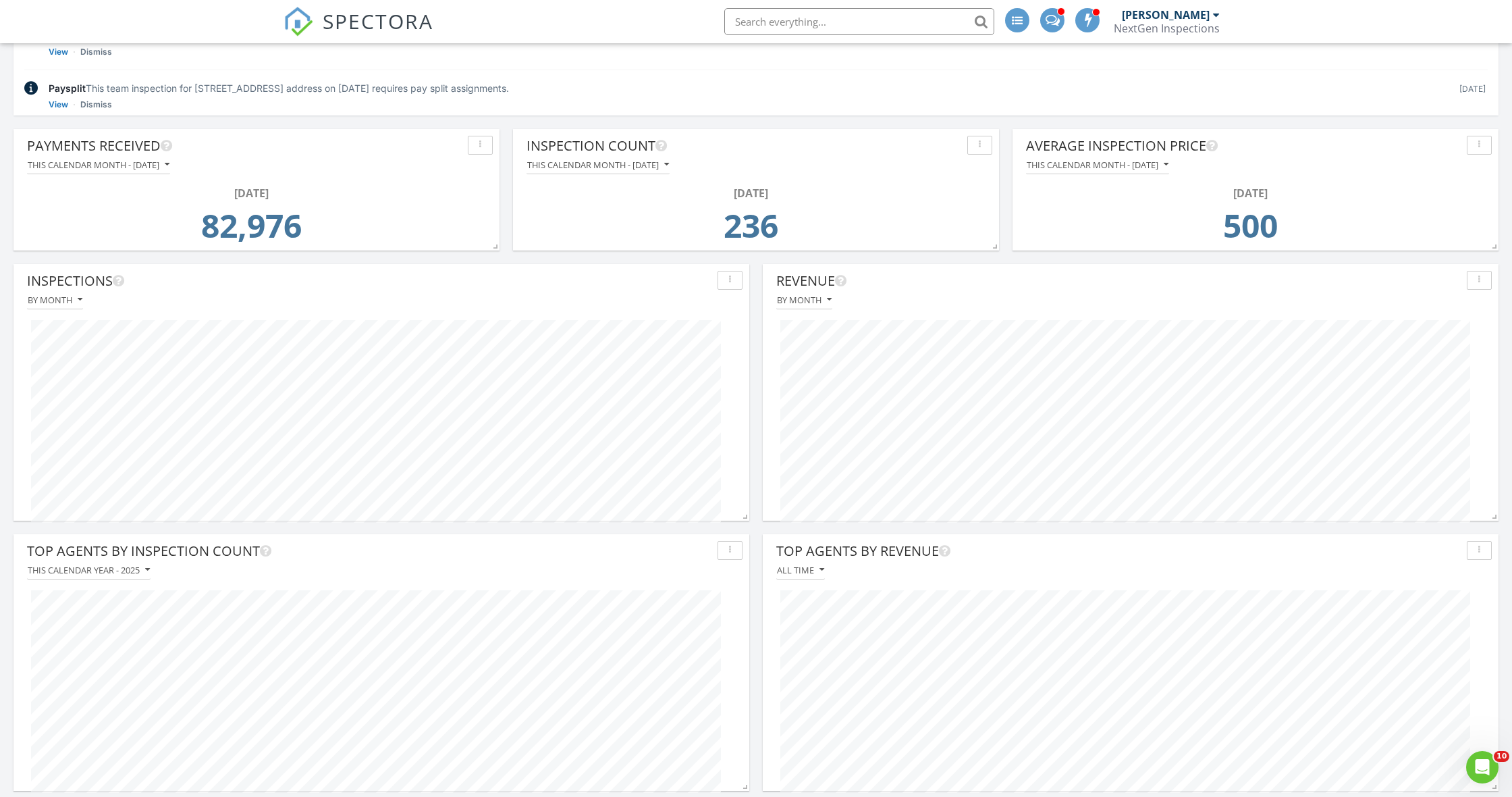
click at [169, 167] on div "This calendar month - August 2025" at bounding box center [98, 164] width 142 height 9
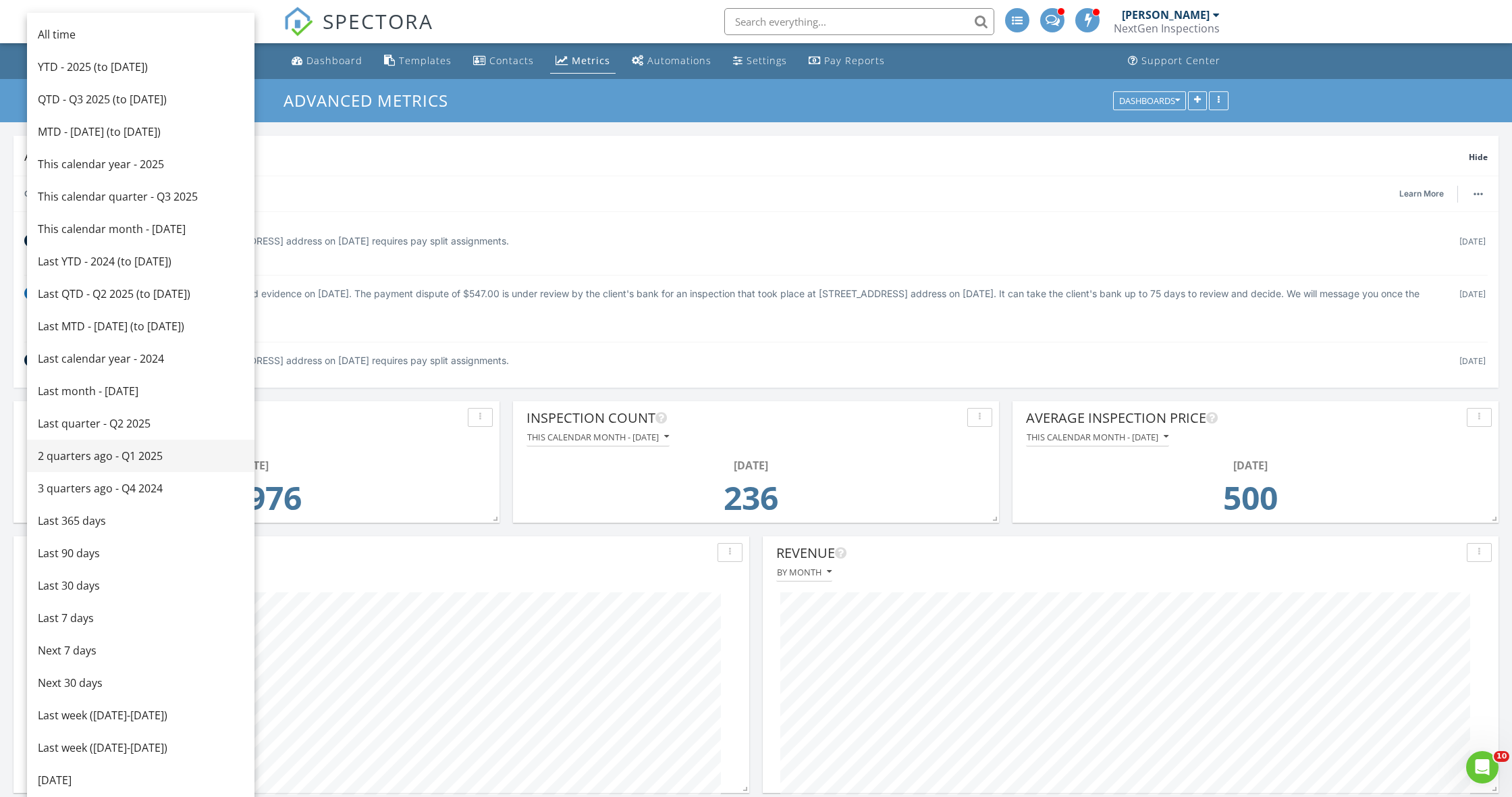
scroll to position [0, 0]
click at [93, 164] on div "This calendar year - 2025" at bounding box center [141, 164] width 206 height 16
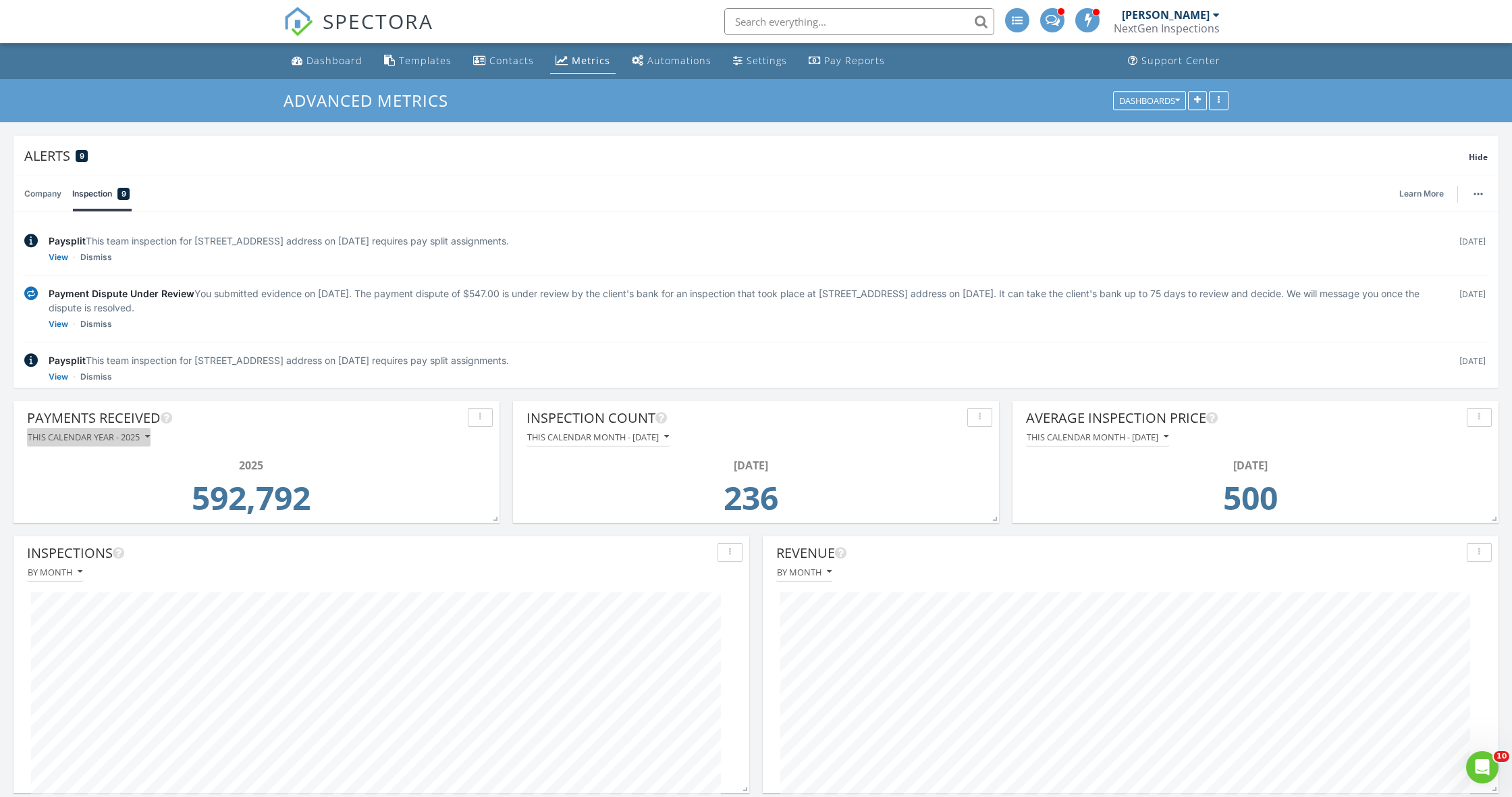
click at [112, 437] on div "This calendar year - 2025" at bounding box center [88, 436] width 122 height 9
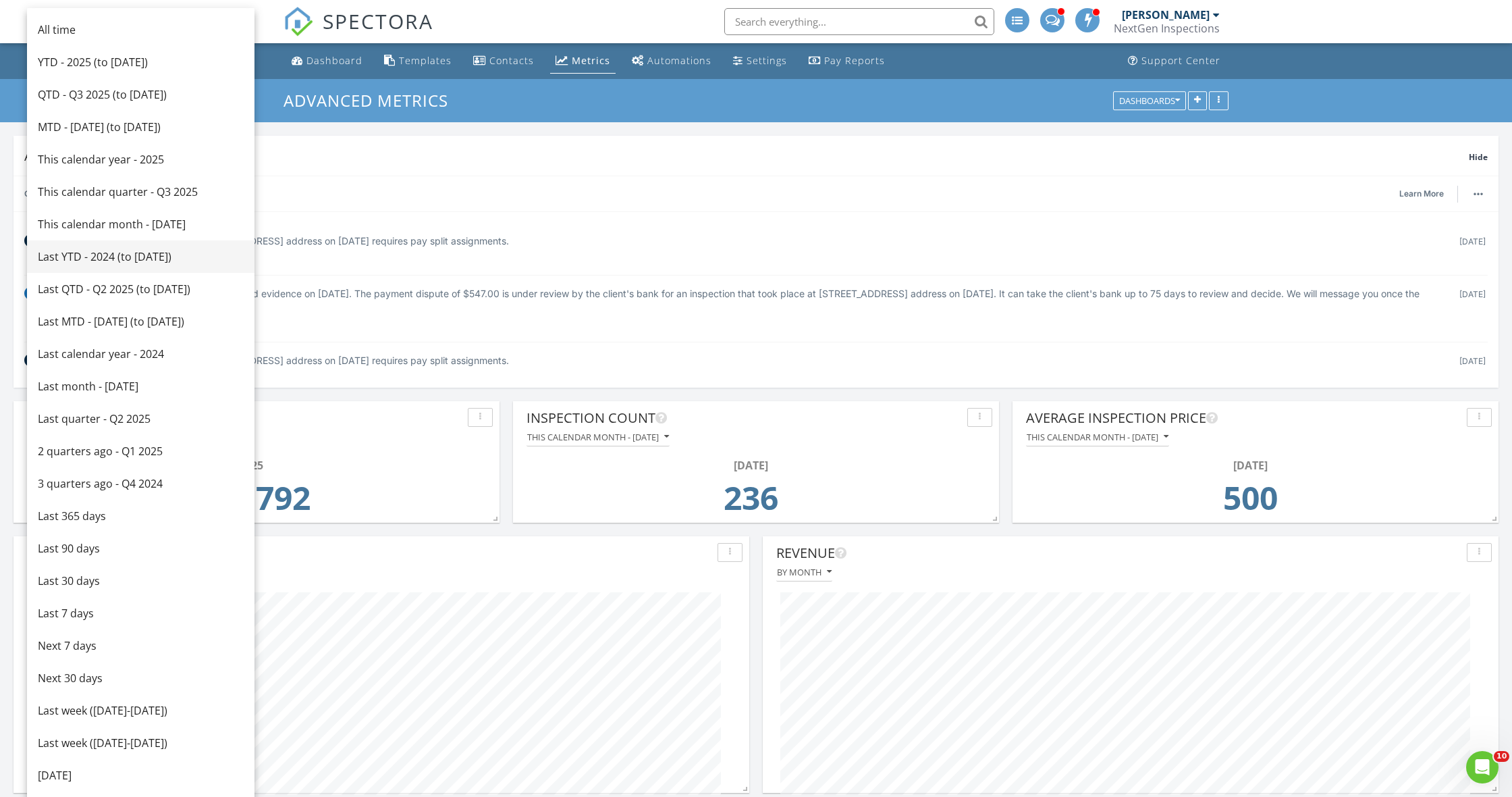
click at [115, 259] on div "Last YTD - 2024 (to Aug 27th)" at bounding box center [141, 256] width 206 height 16
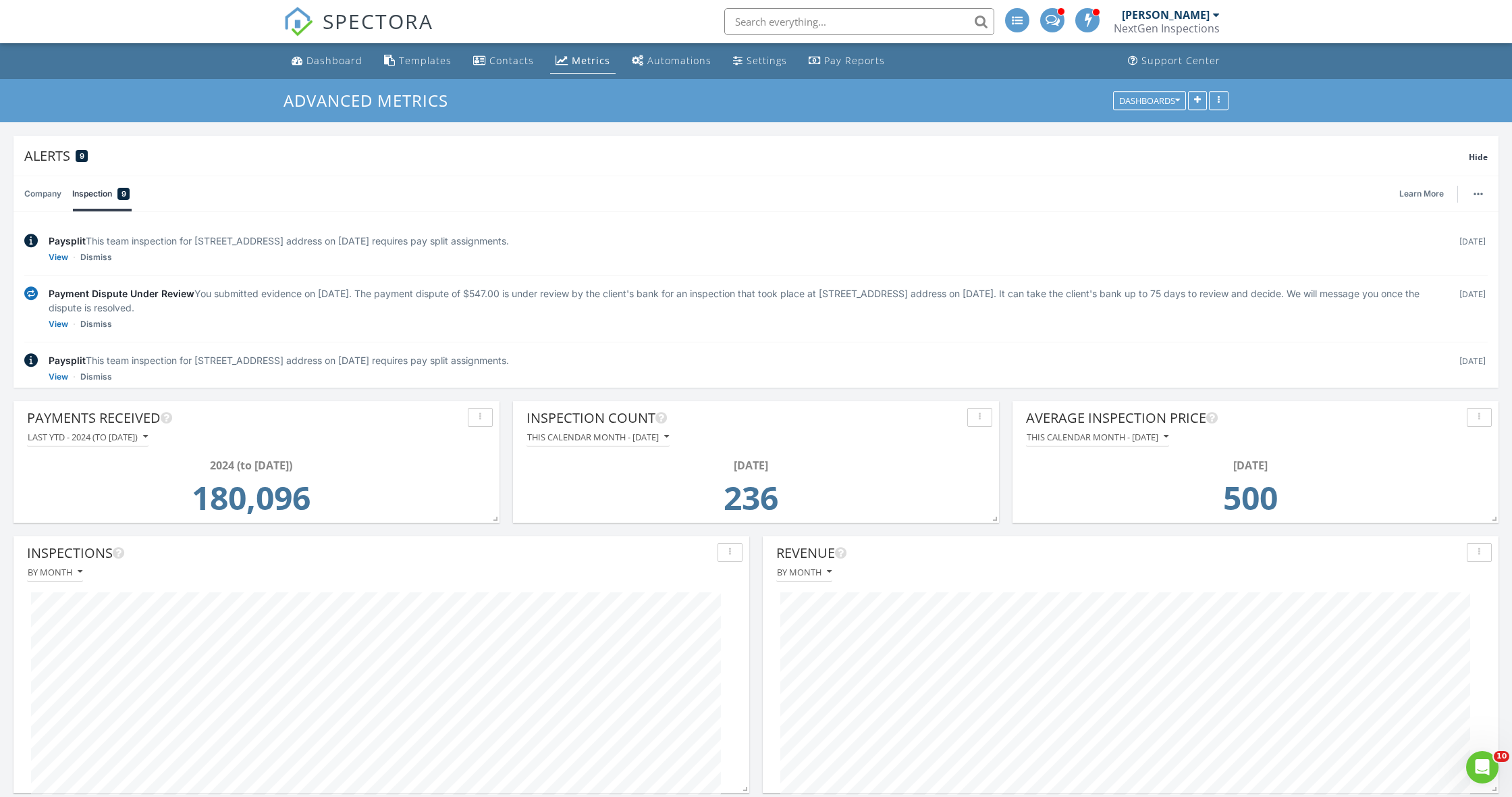
click at [104, 436] on div "Last YTD - 2024 (to Aug 27th)" at bounding box center [87, 436] width 120 height 9
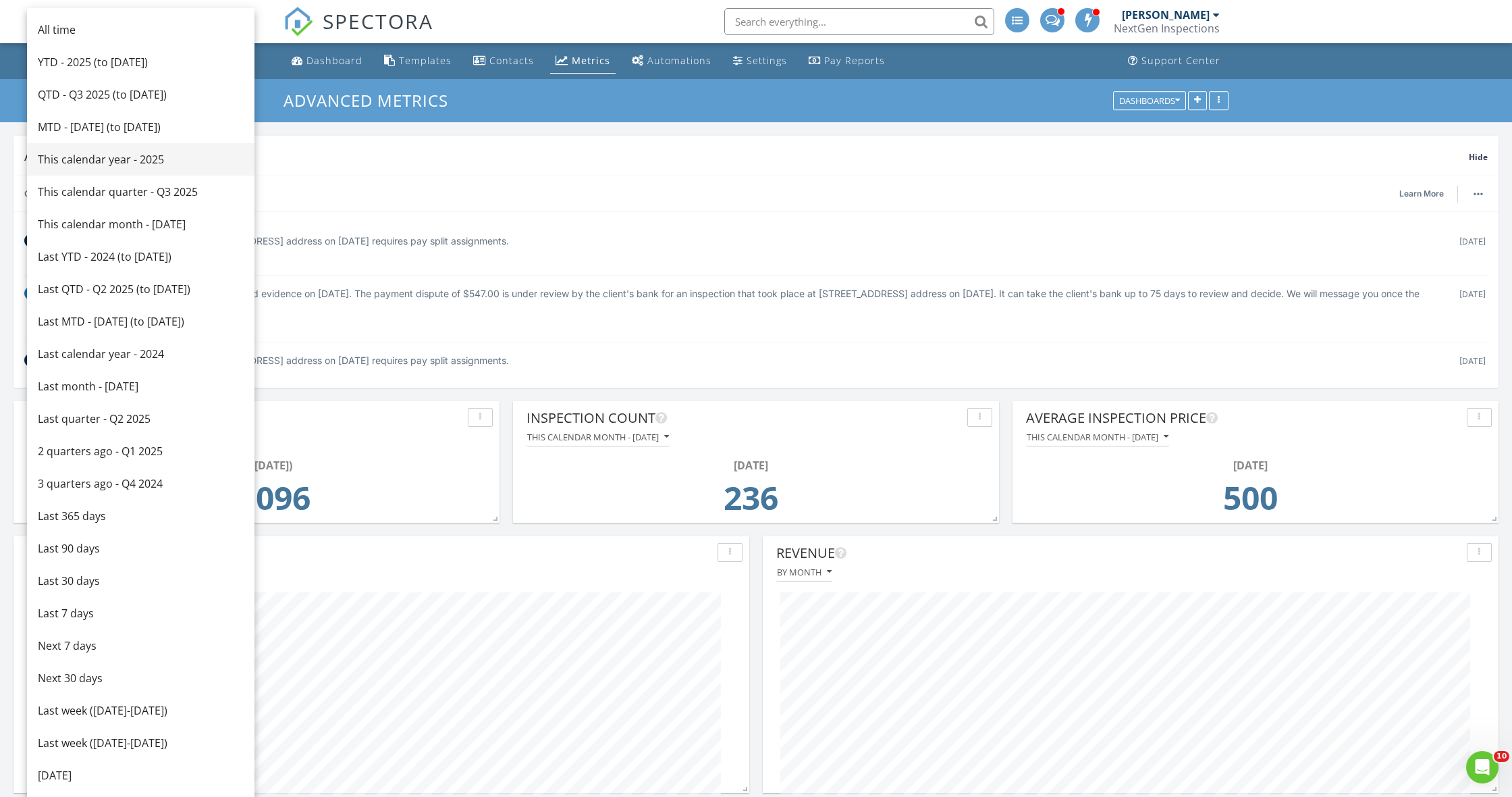
click at [146, 164] on div "This calendar year - 2025" at bounding box center [141, 159] width 206 height 16
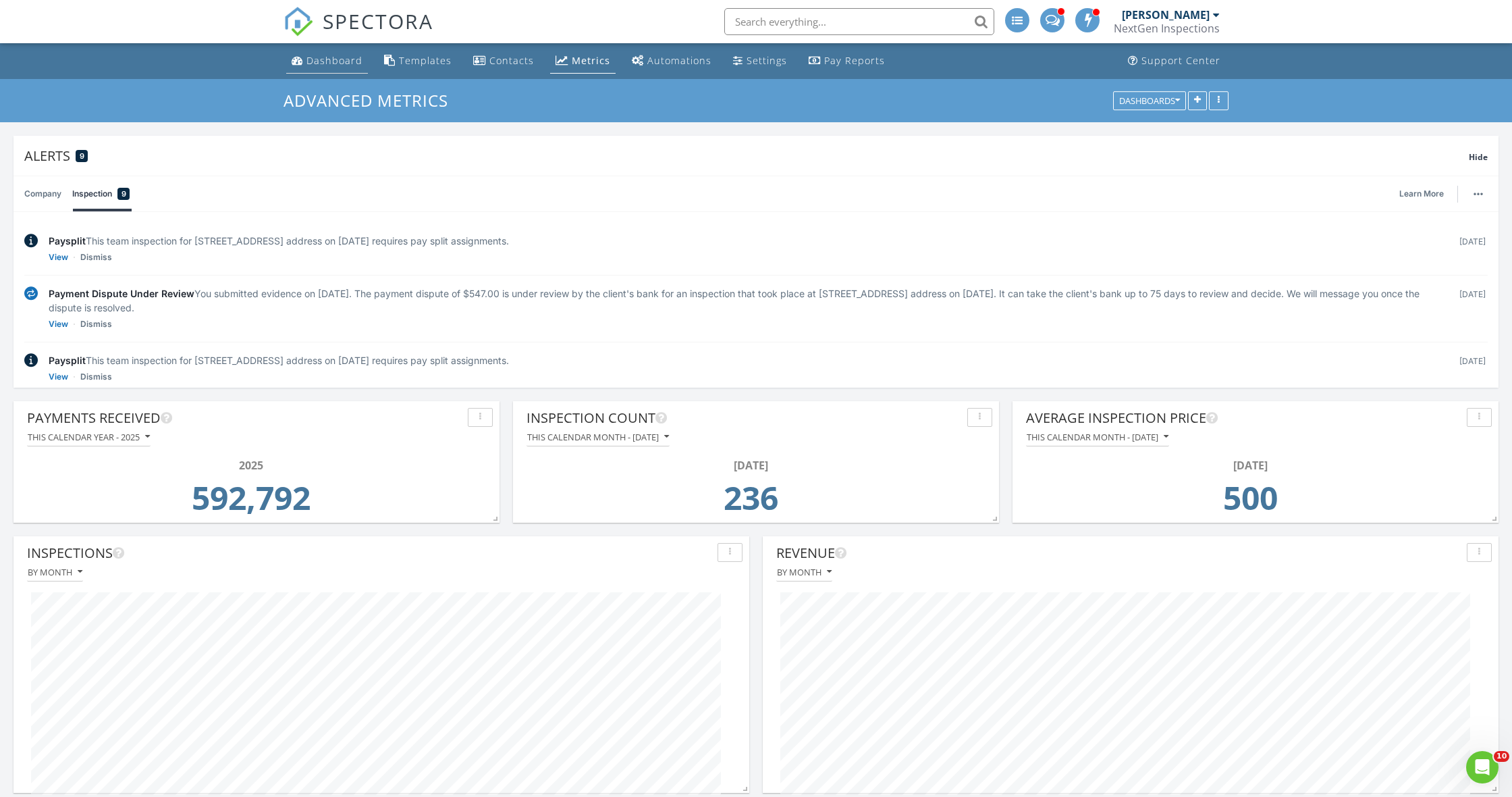
click at [300, 58] on div "Dashboard" at bounding box center [297, 60] width 12 height 11
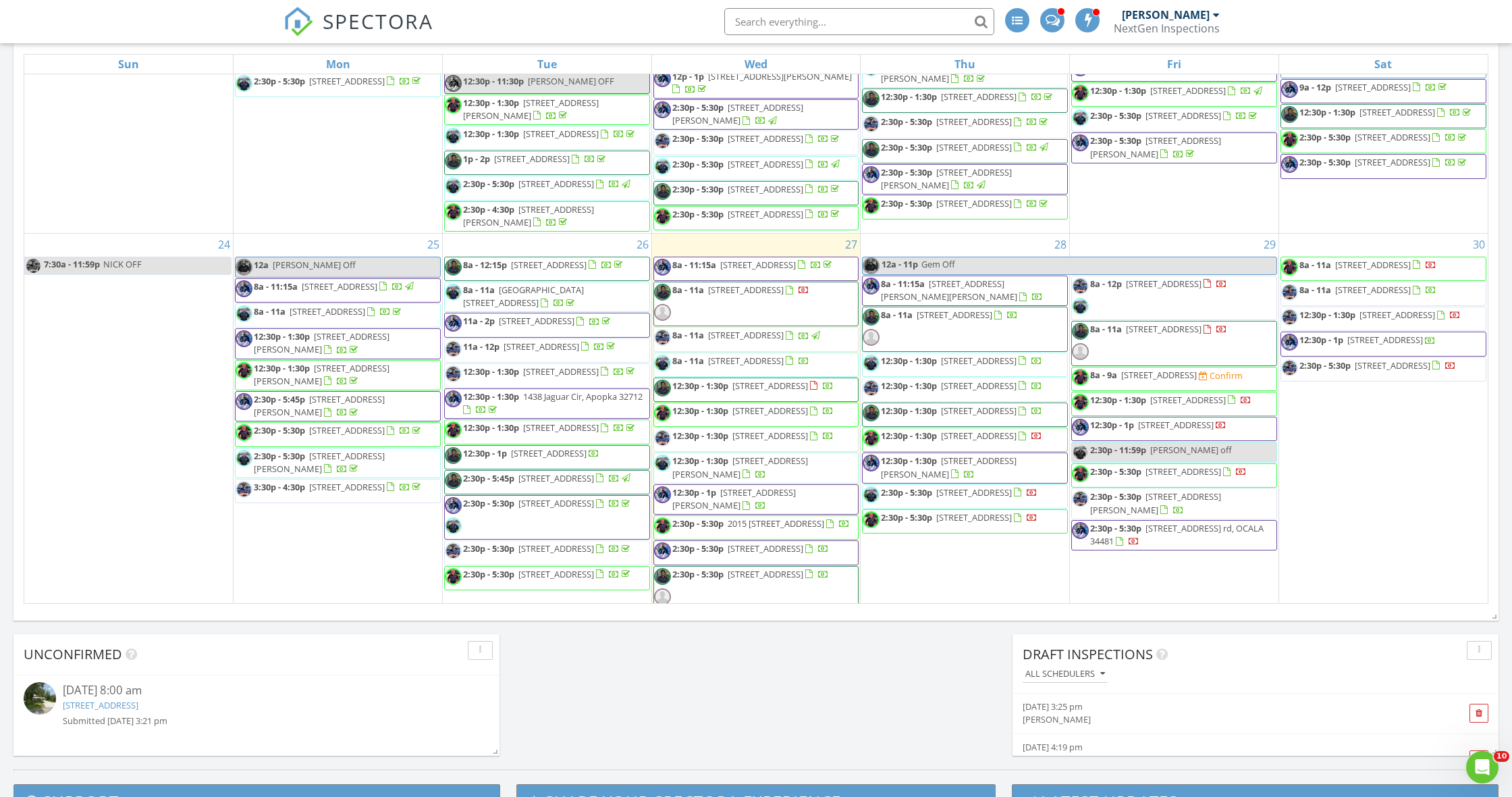
scroll to position [1321, 0]
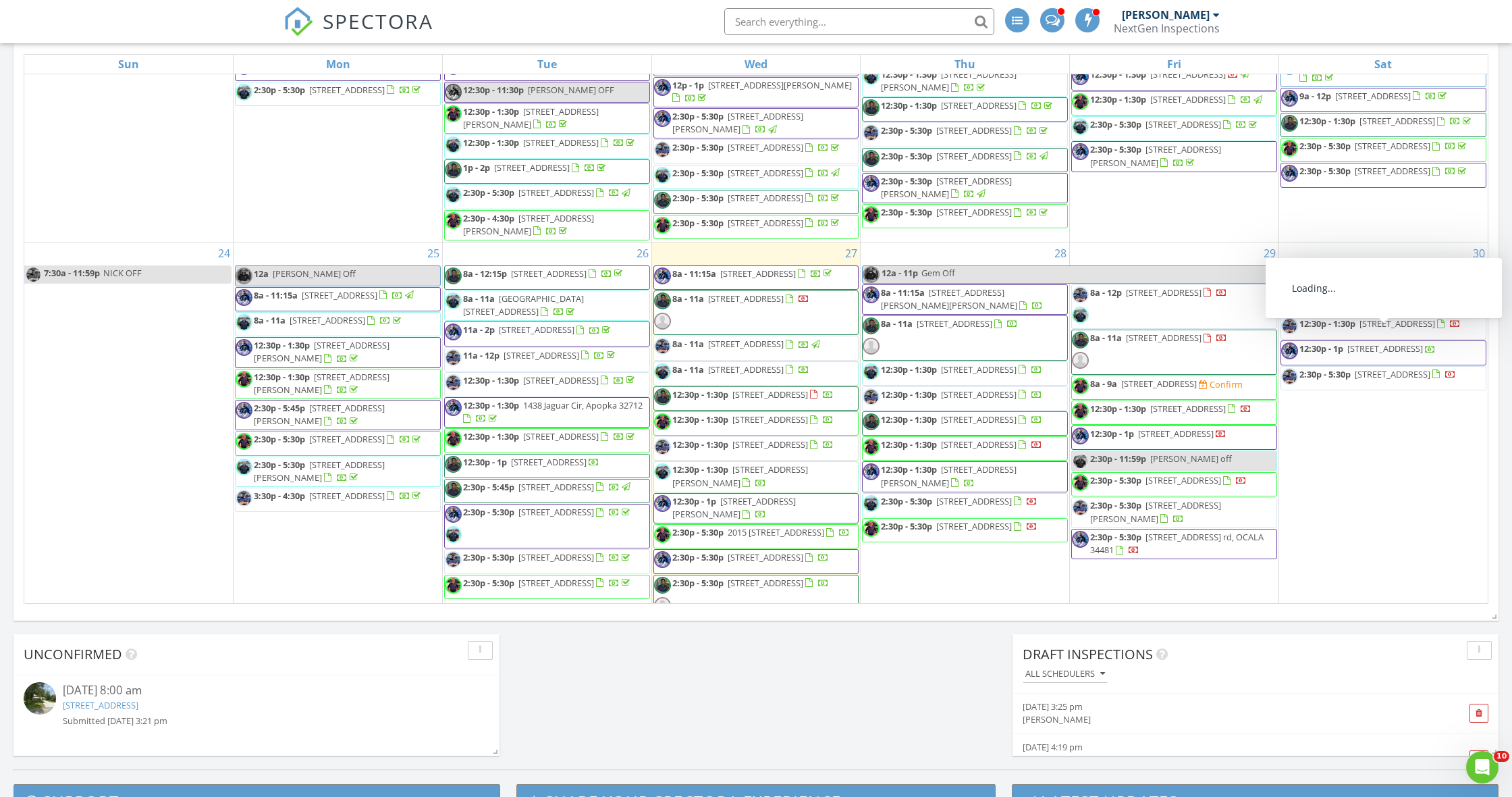
click at [1381, 84] on span "8a - 11a 935 S Buena Vista Dr, Lake Alfred 33850" at bounding box center [1384, 71] width 205 height 27
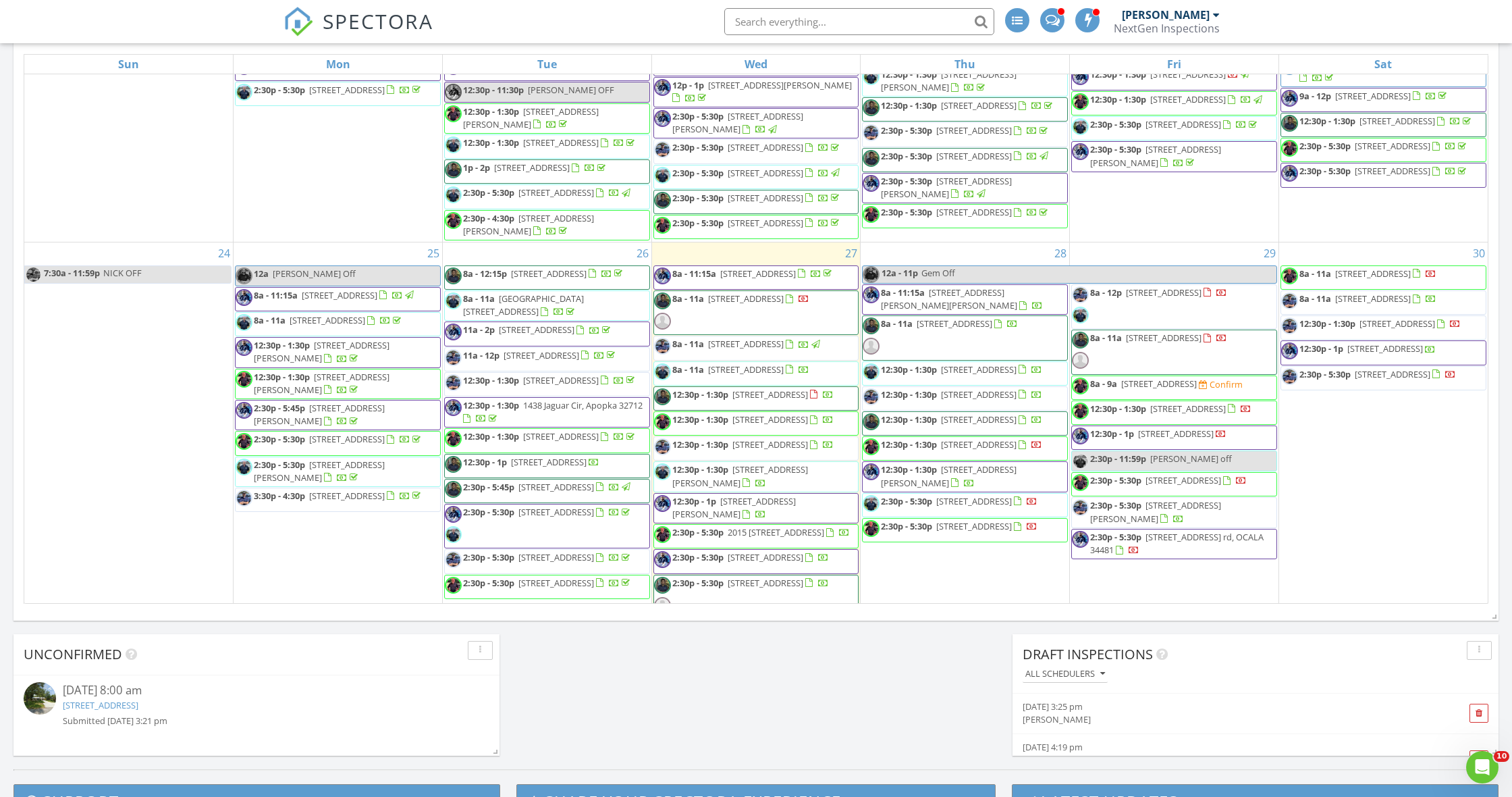
click at [1381, 247] on div at bounding box center [756, 398] width 1512 height 797
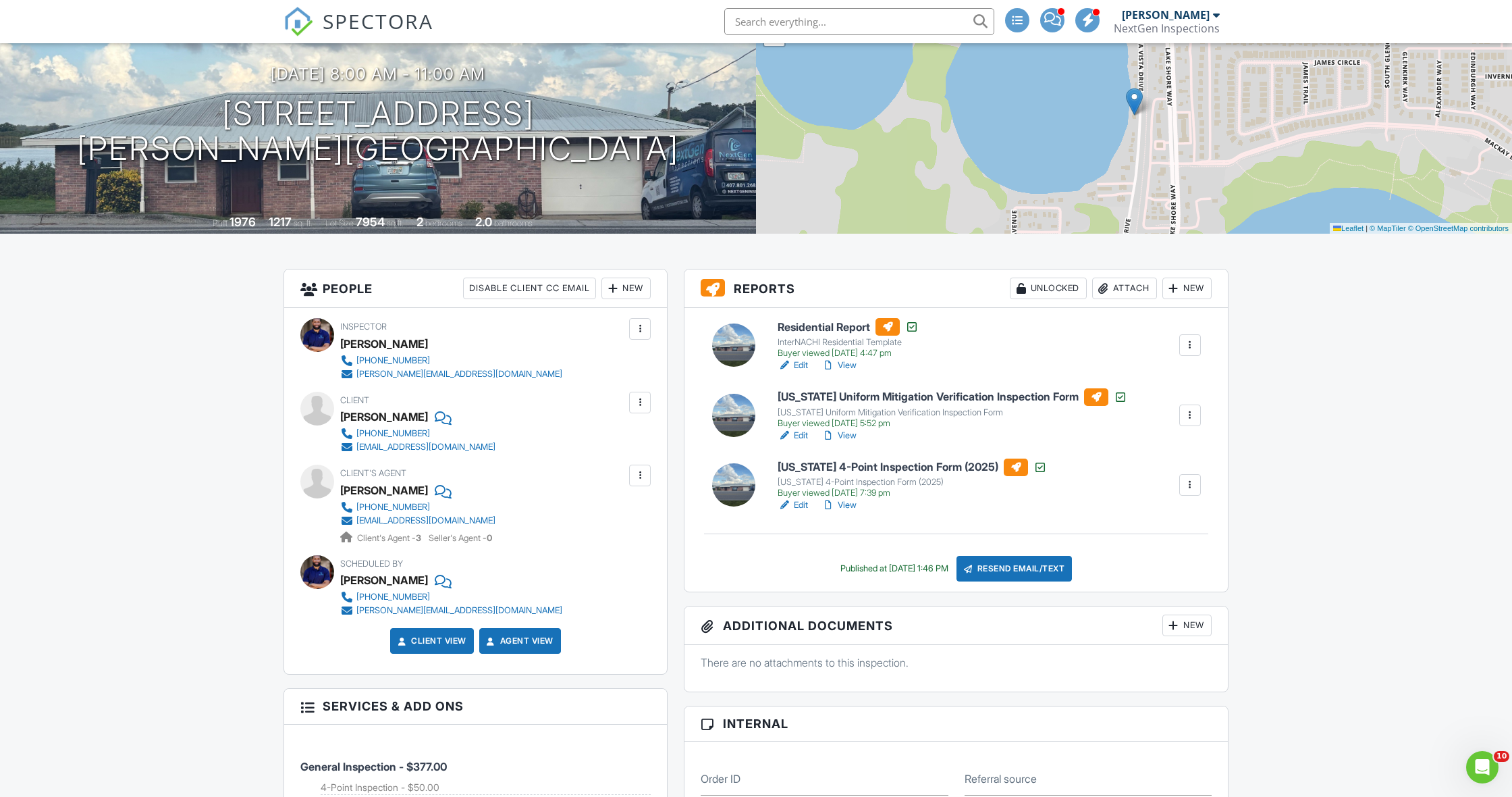
scroll to position [128, 0]
click at [857, 508] on link "View" at bounding box center [839, 504] width 35 height 14
click at [852, 362] on link "View" at bounding box center [839, 364] width 35 height 14
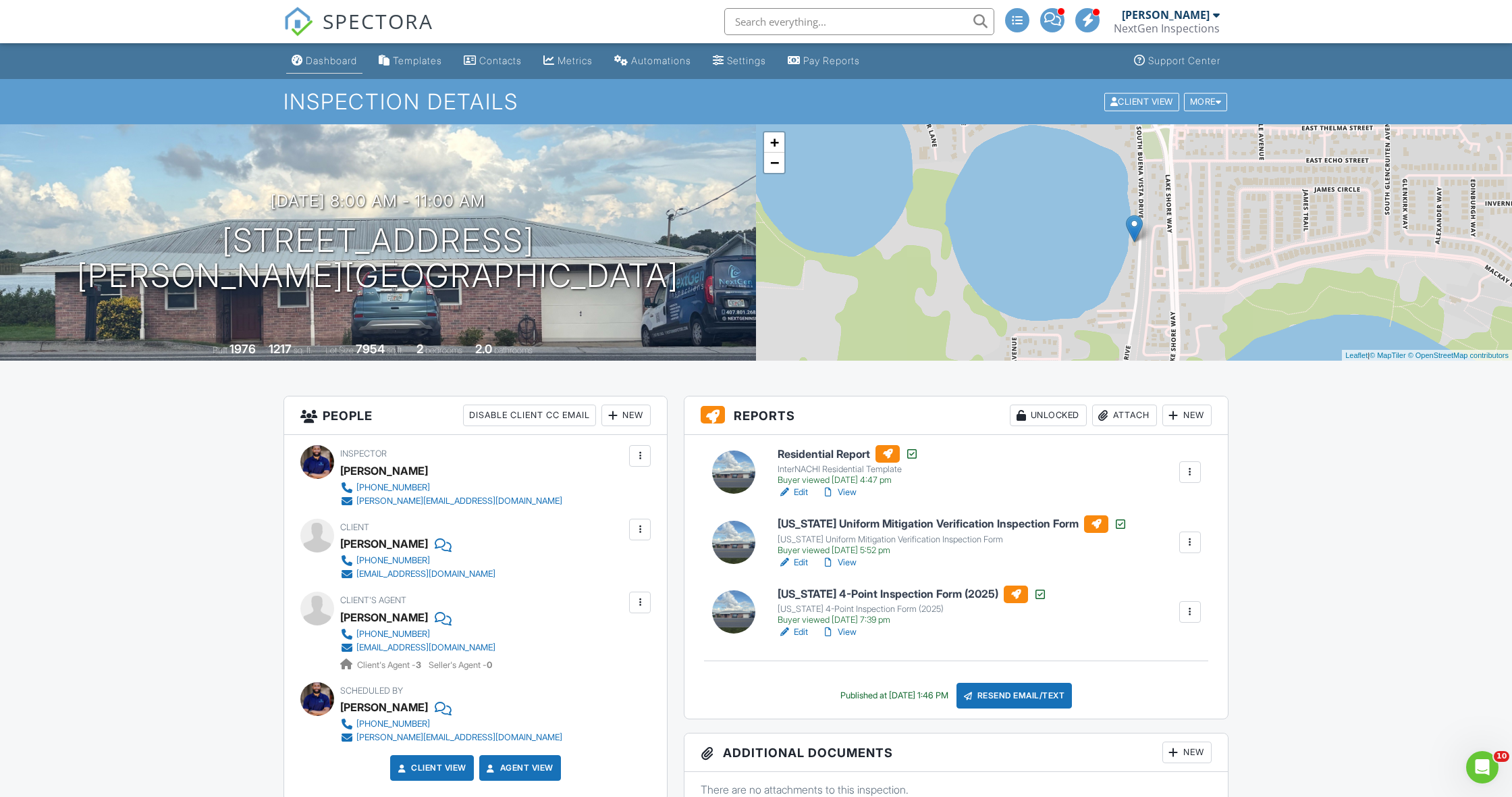
click at [343, 66] on div "Dashboard" at bounding box center [331, 61] width 51 height 12
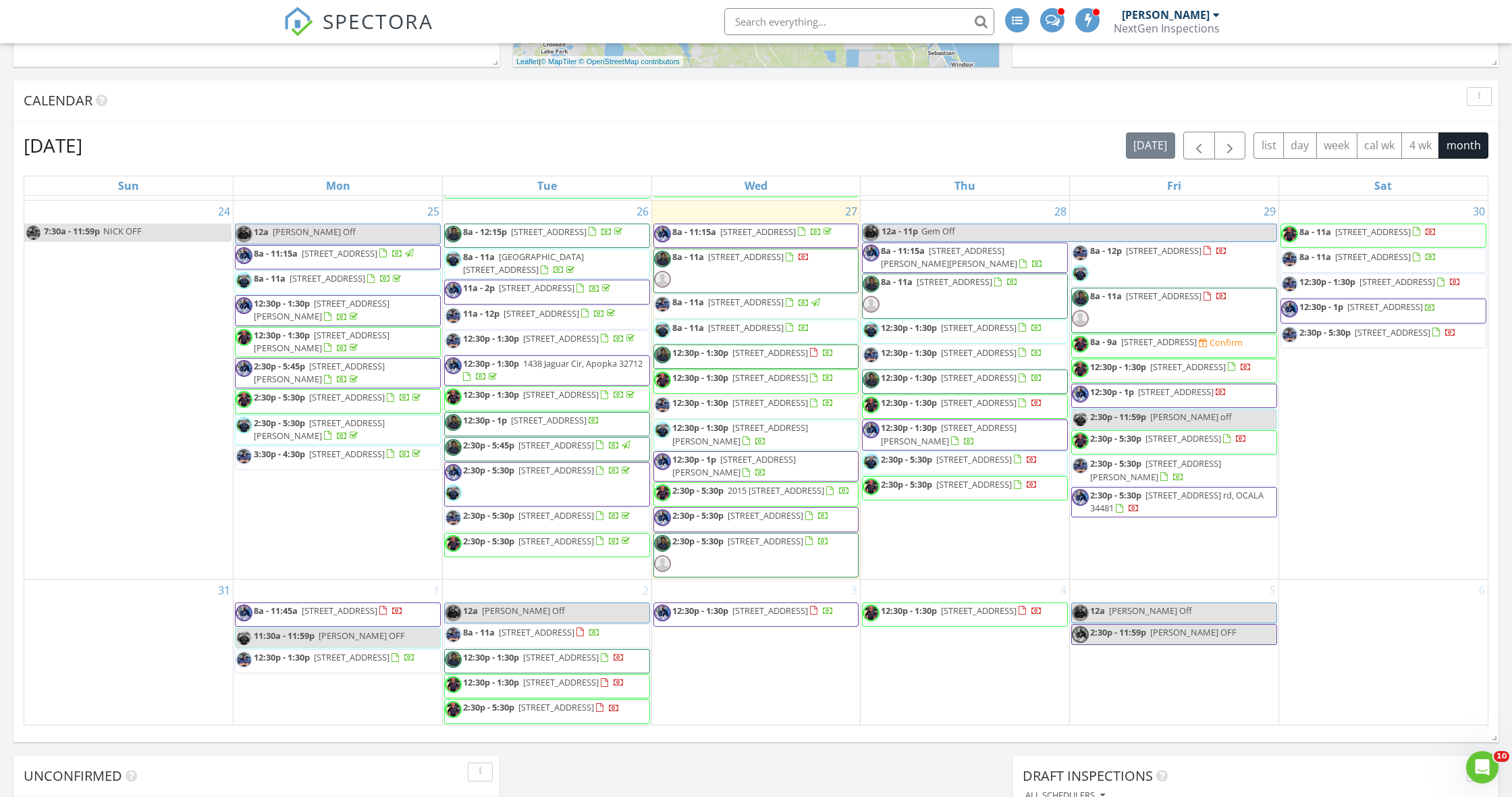
scroll to position [1768, 0]
click at [18, 428] on div "[DATE] [DATE] list day week cal wk 4 wk month Sun Mon Tue Wed Thu Fri Sat 27 28…" at bounding box center [756, 428] width 1485 height 614
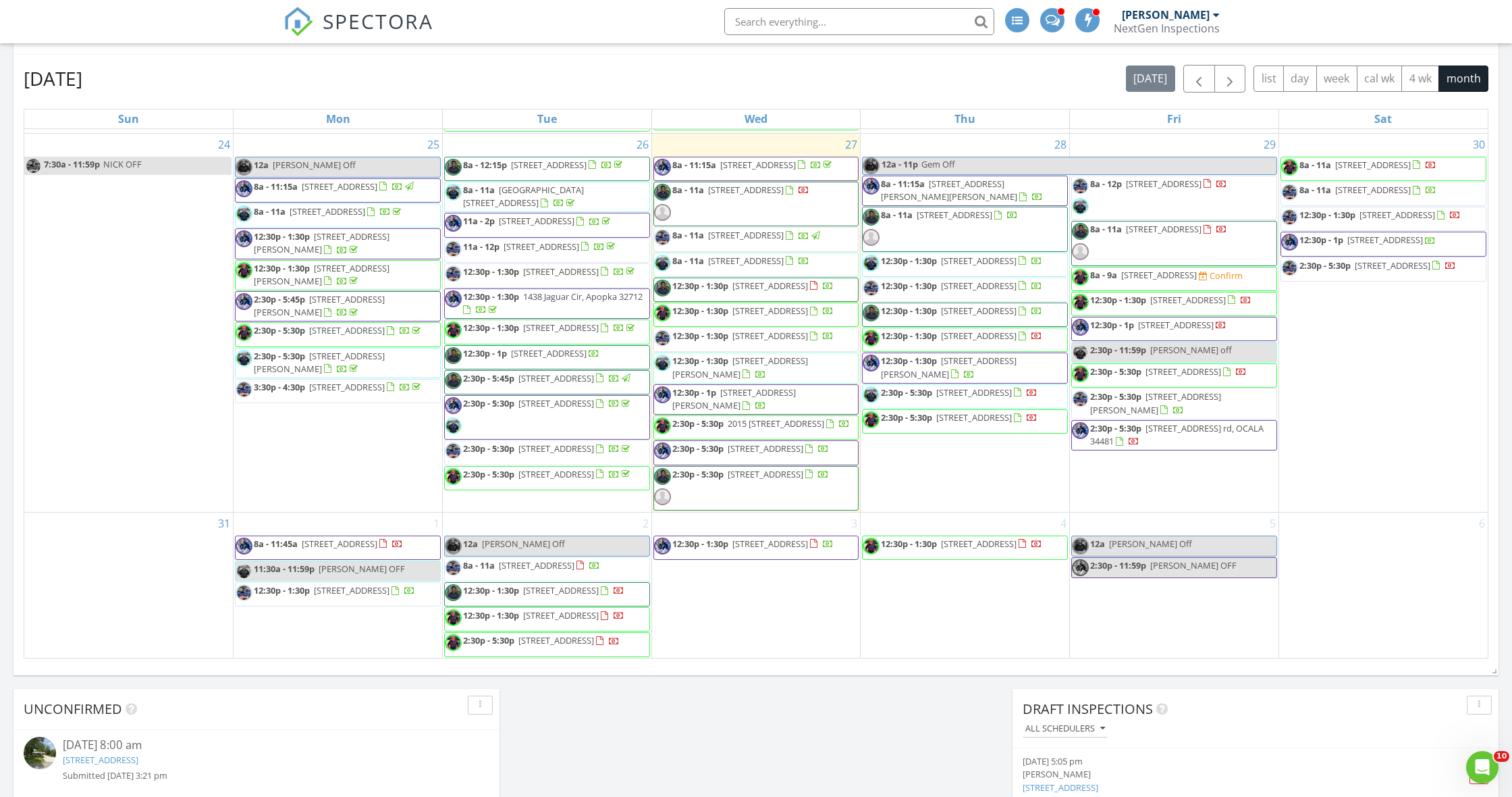
scroll to position [1672, 0]
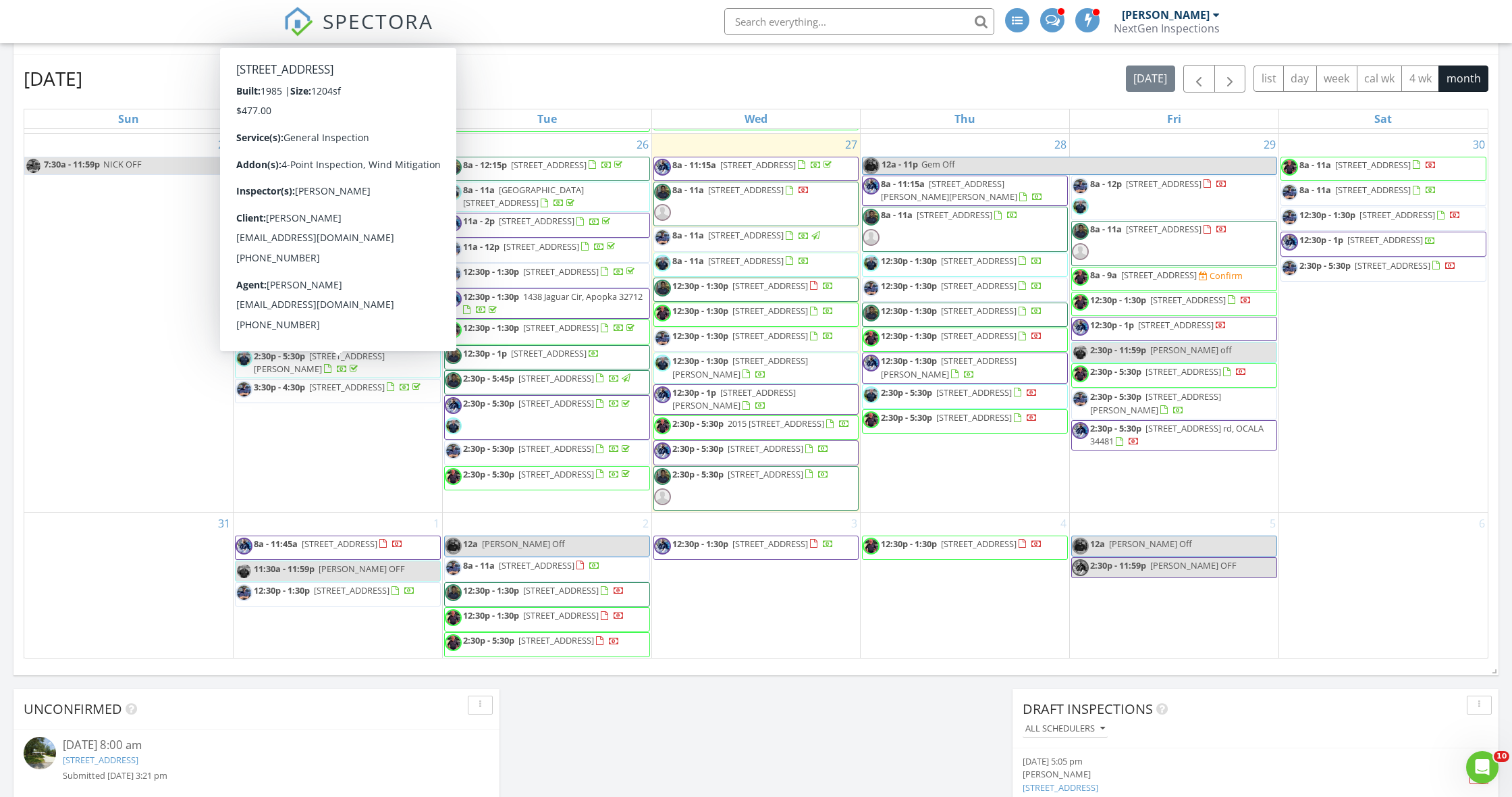
click at [14, 384] on div "[DATE] [DATE] list day week cal wk 4 wk month Sun Mon Tue Wed Thu Fri Sat 27 28…" at bounding box center [756, 361] width 1485 height 614
